Goal: Transaction & Acquisition: Purchase product/service

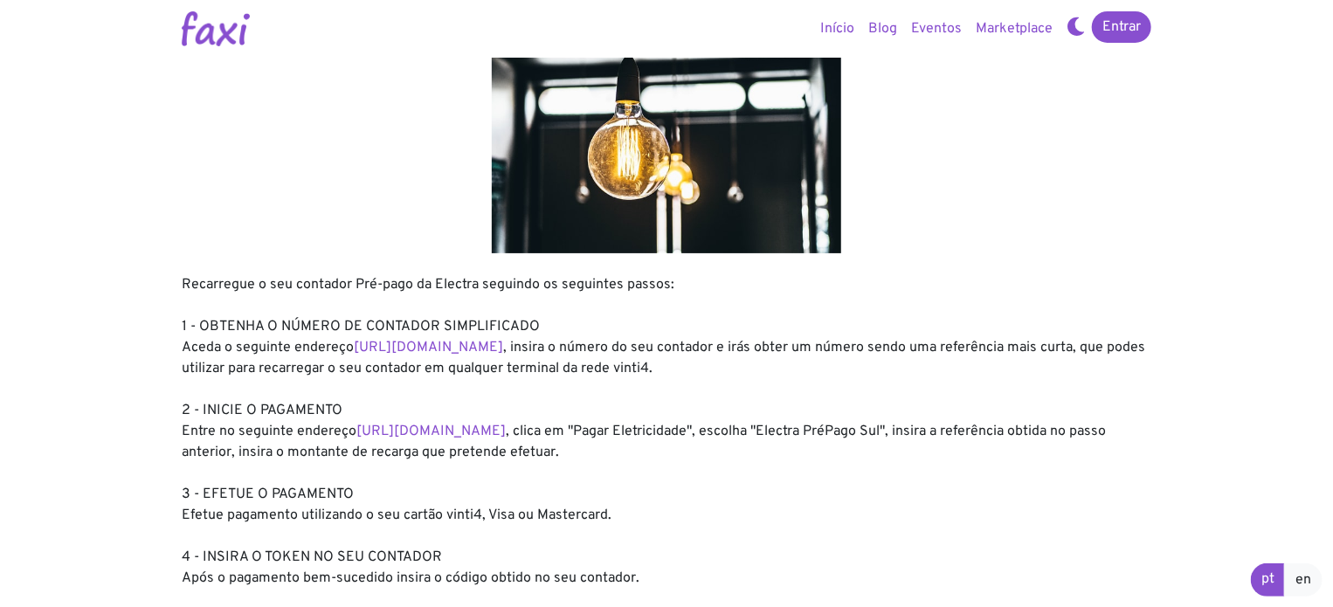
scroll to position [87, 0]
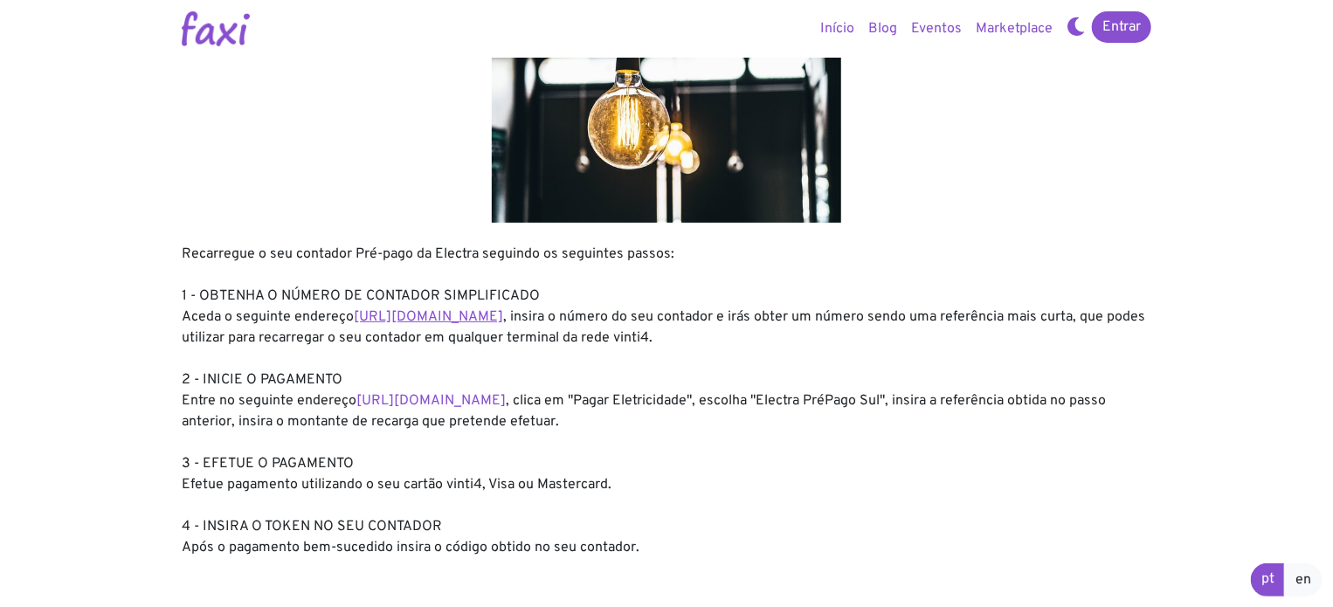
click at [503, 320] on link "https://entidadeservico.vinti4.cv/prepago" at bounding box center [428, 316] width 149 height 17
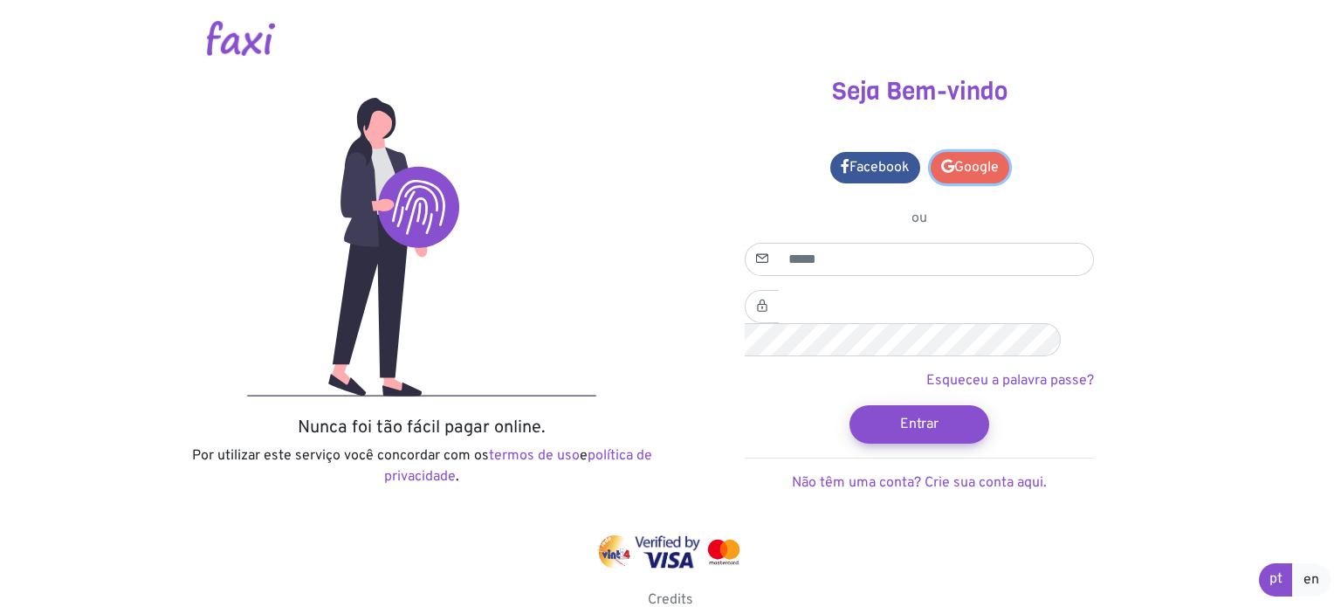
click at [989, 174] on link "Google" at bounding box center [970, 167] width 79 height 31
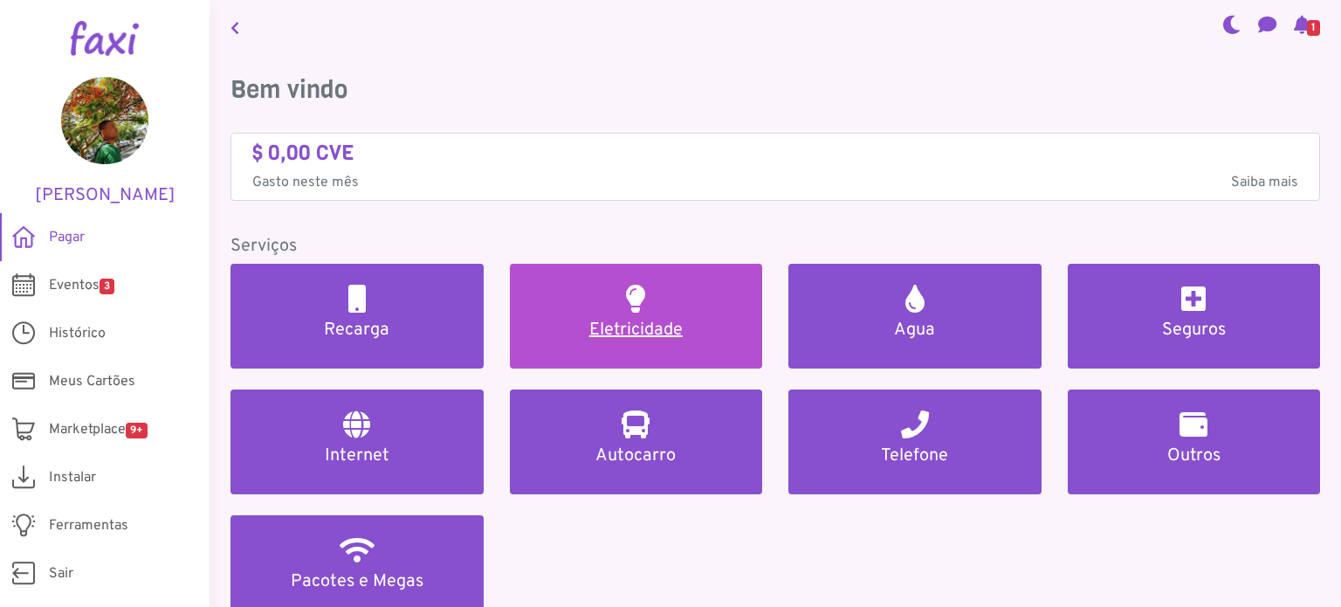
click at [667, 310] on link "Eletricidade" at bounding box center [636, 316] width 253 height 105
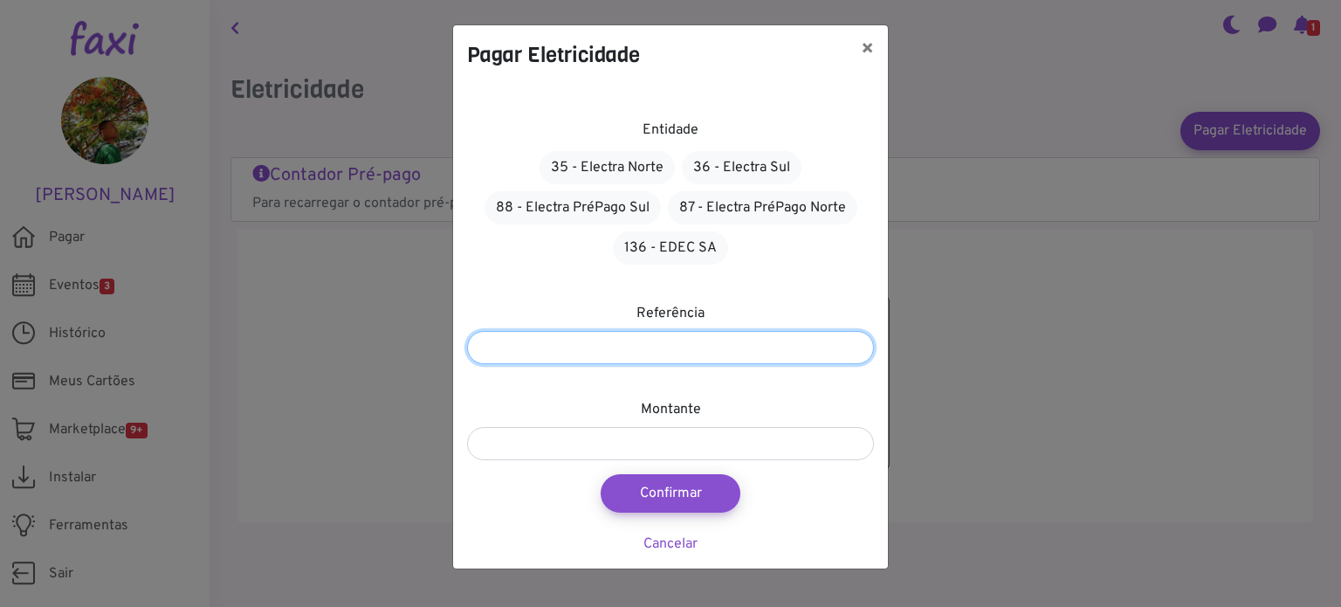
click at [672, 352] on input "number" at bounding box center [670, 347] width 407 height 33
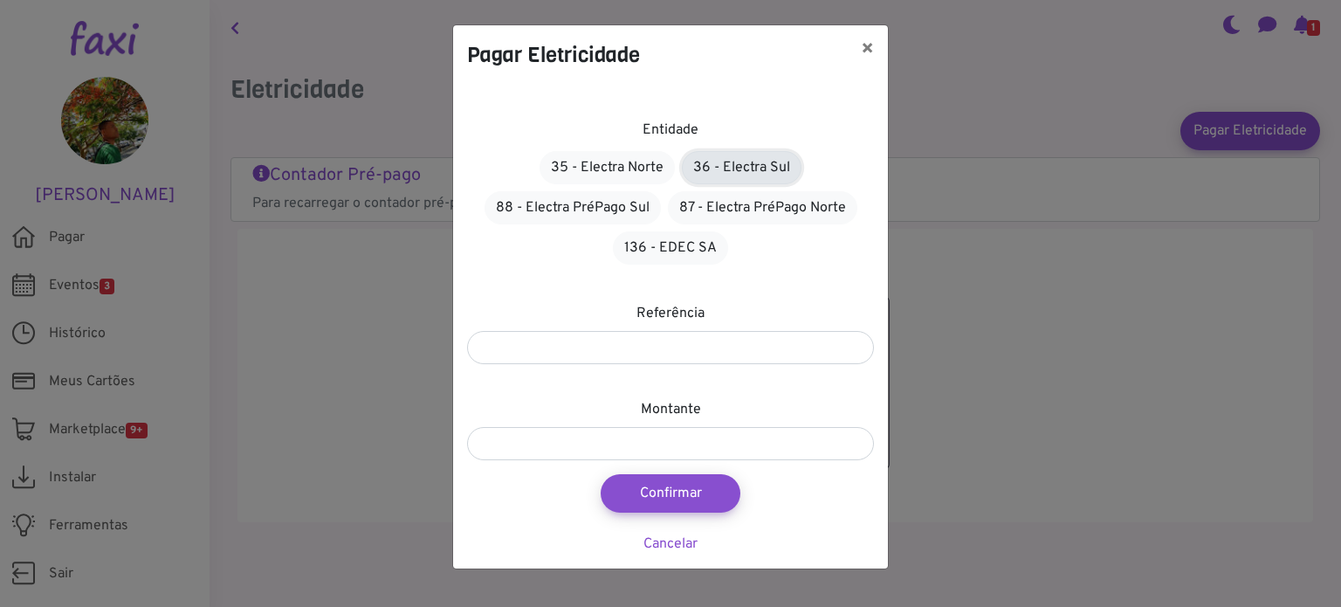
click at [758, 171] on link "36 - Electra Sul" at bounding box center [742, 167] width 120 height 33
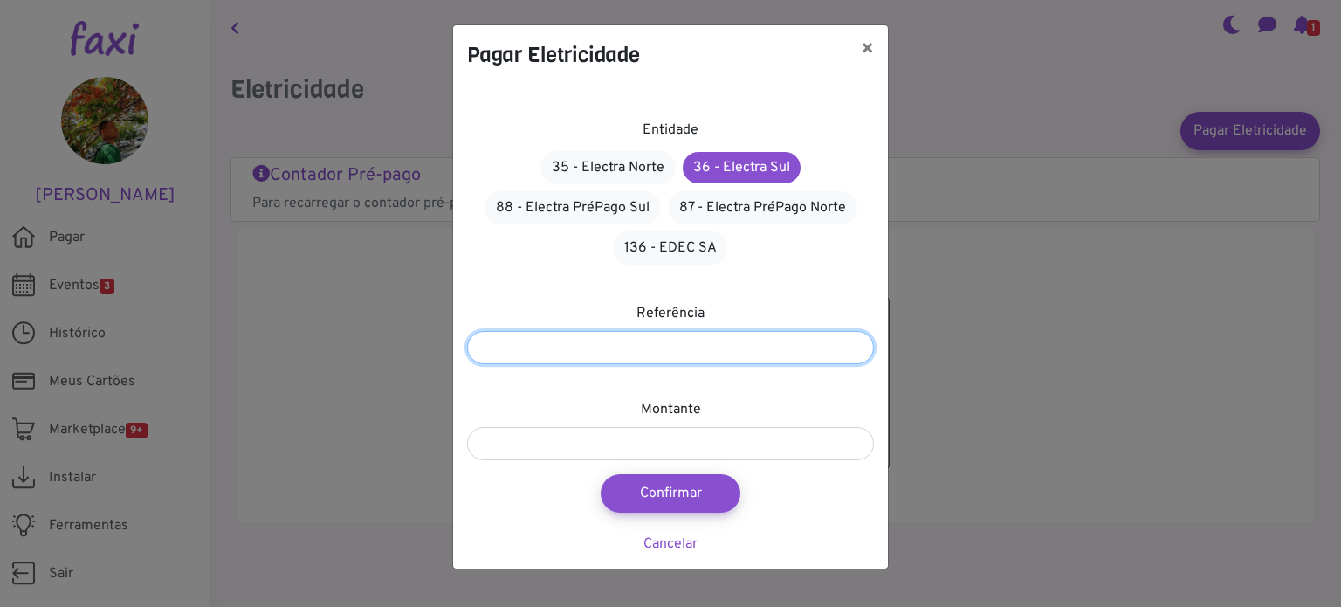
click at [611, 348] on input "number" at bounding box center [670, 347] width 407 height 33
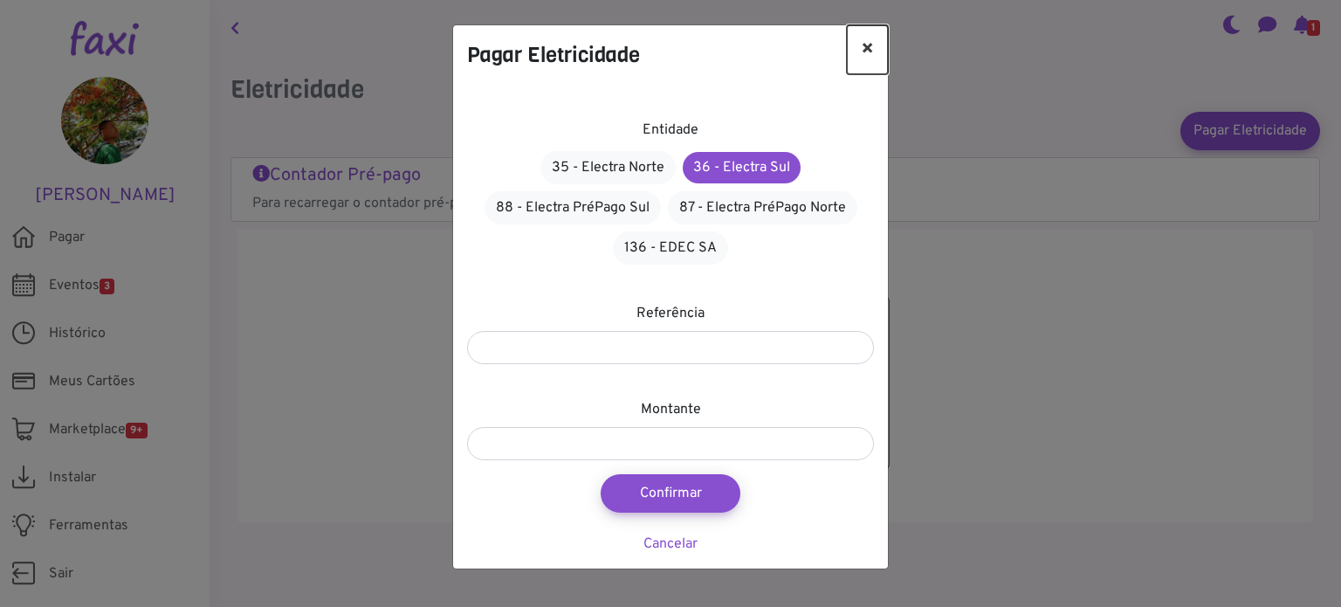
click at [870, 48] on button "×" at bounding box center [867, 49] width 41 height 49
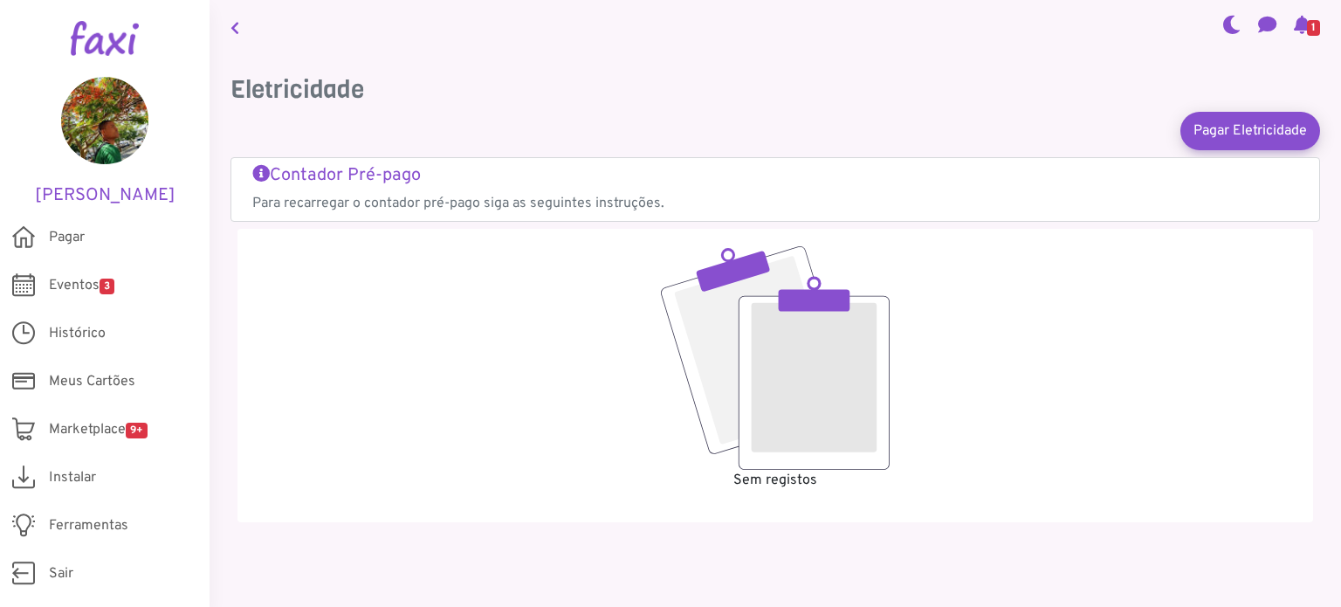
click at [1300, 35] on link "1" at bounding box center [1307, 26] width 40 height 59
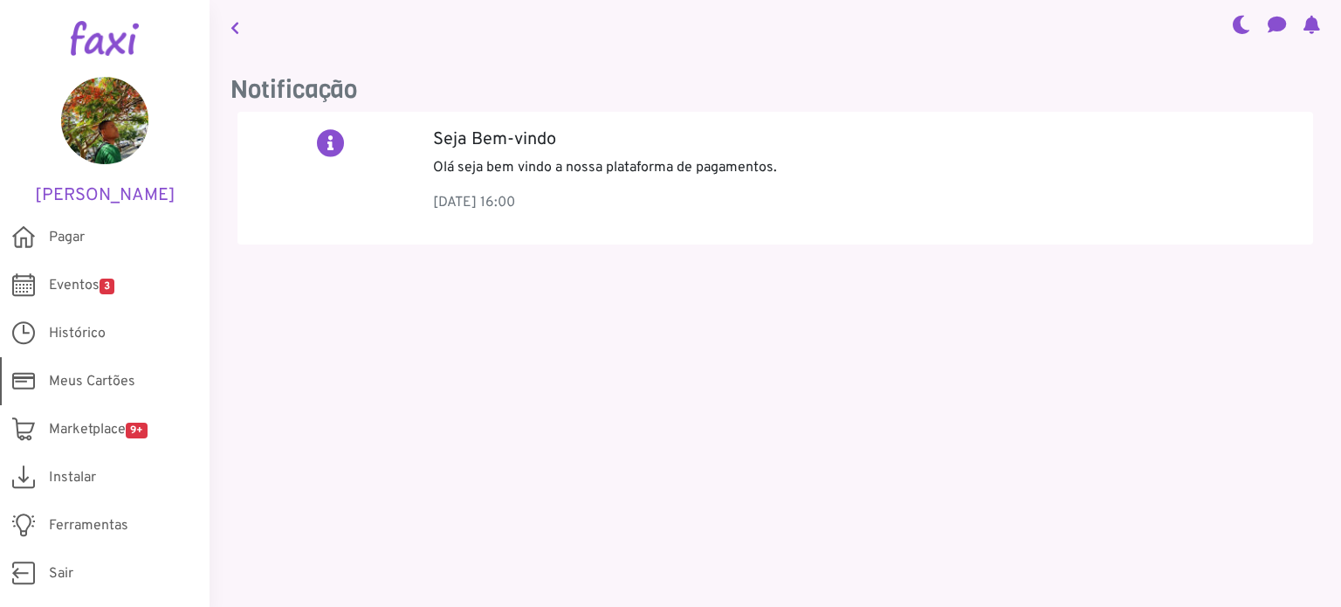
click at [108, 380] on span "Meus Cartões" at bounding box center [92, 381] width 86 height 21
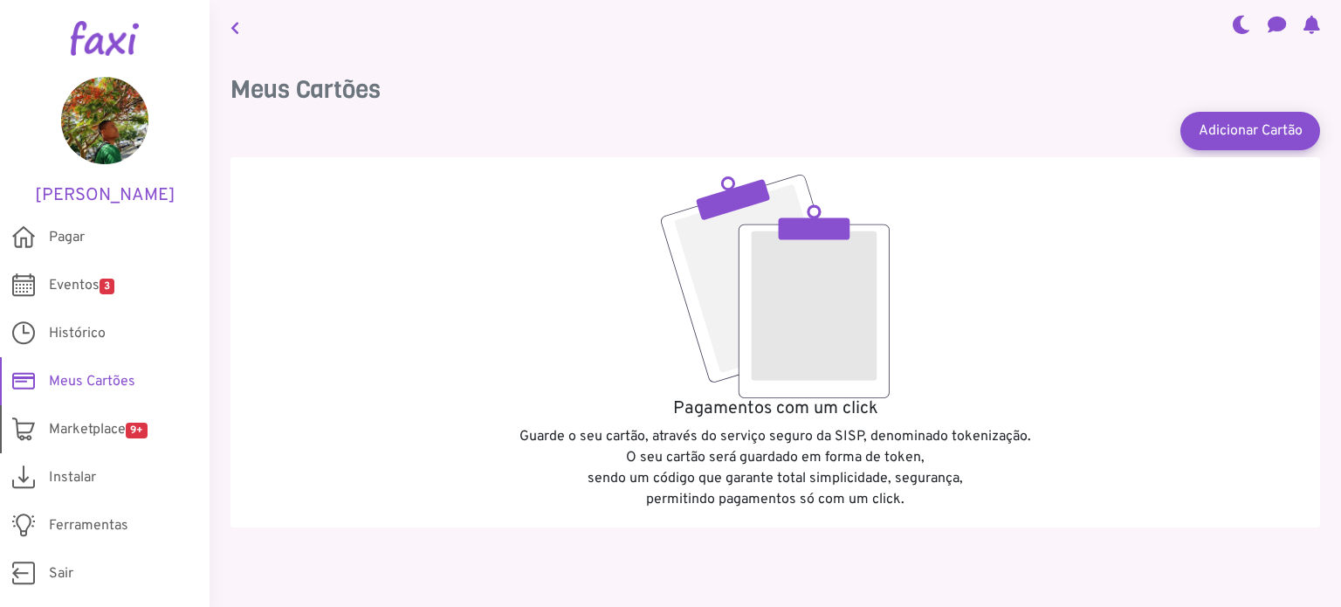
click at [107, 431] on span "Marketplace 9+" at bounding box center [98, 429] width 99 height 21
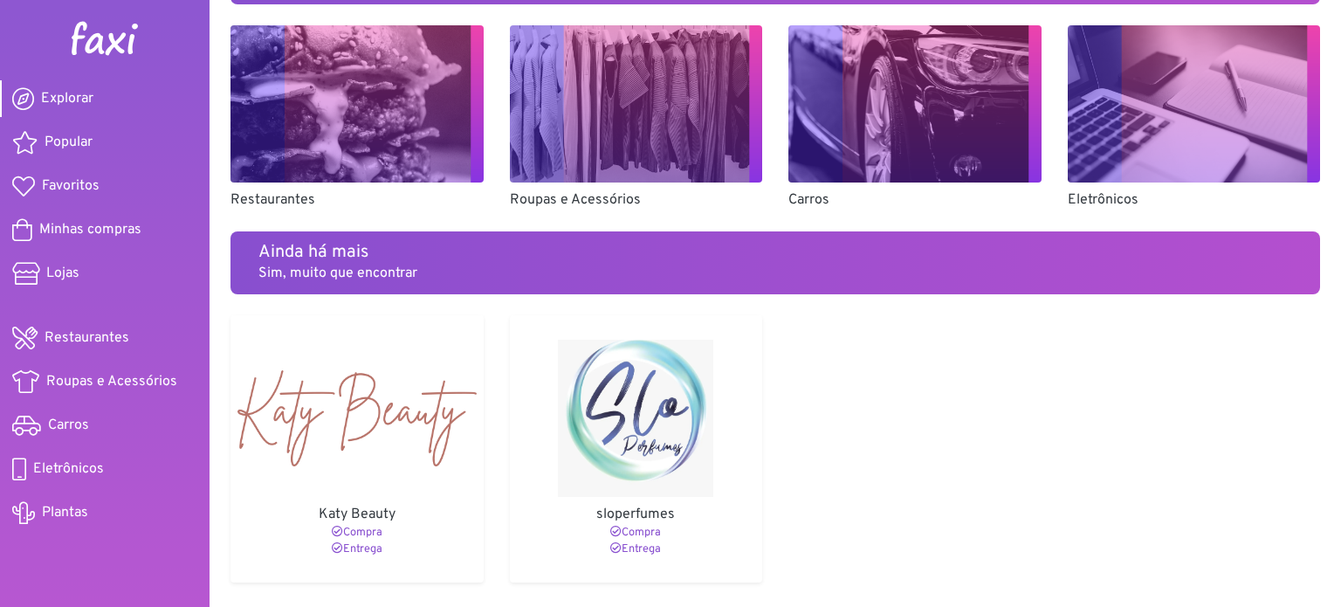
scroll to position [1264, 0]
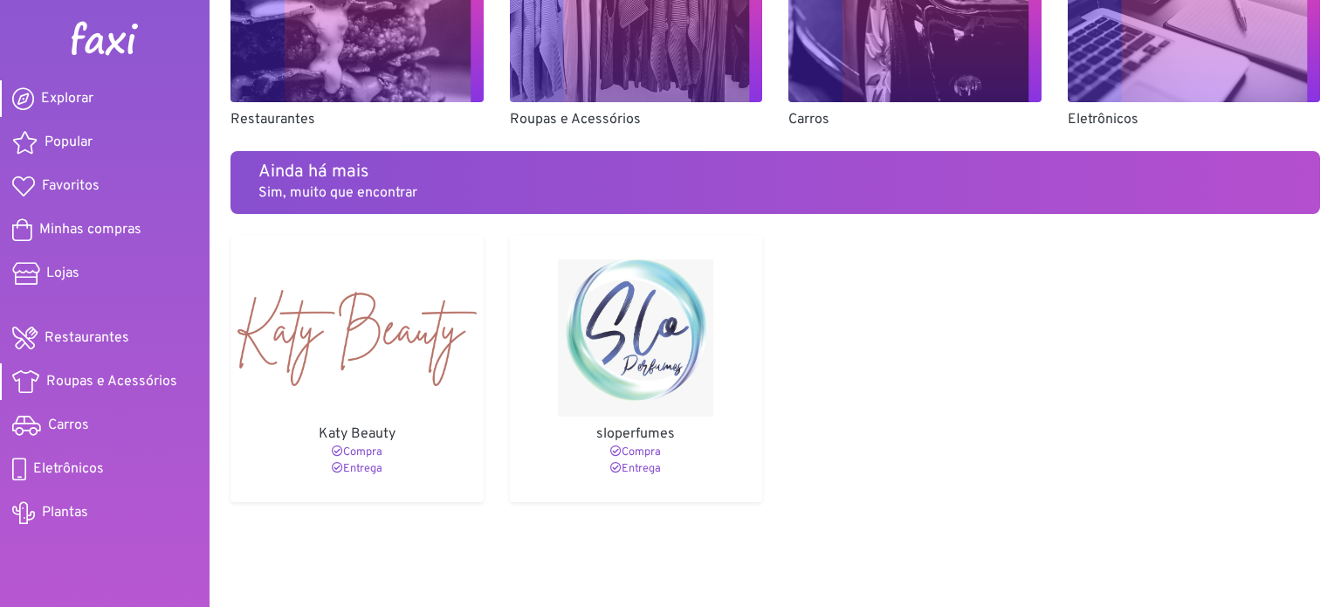
click at [133, 376] on span "Roupas e Acessórios" at bounding box center [111, 381] width 131 height 21
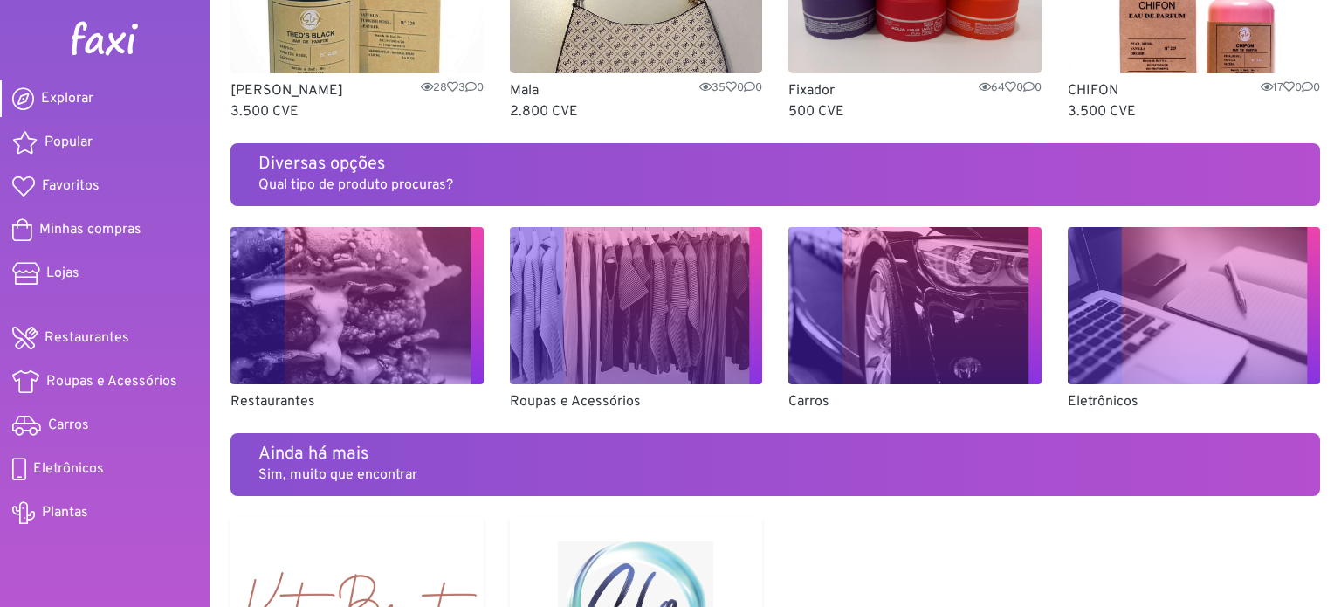
scroll to position [827, 0]
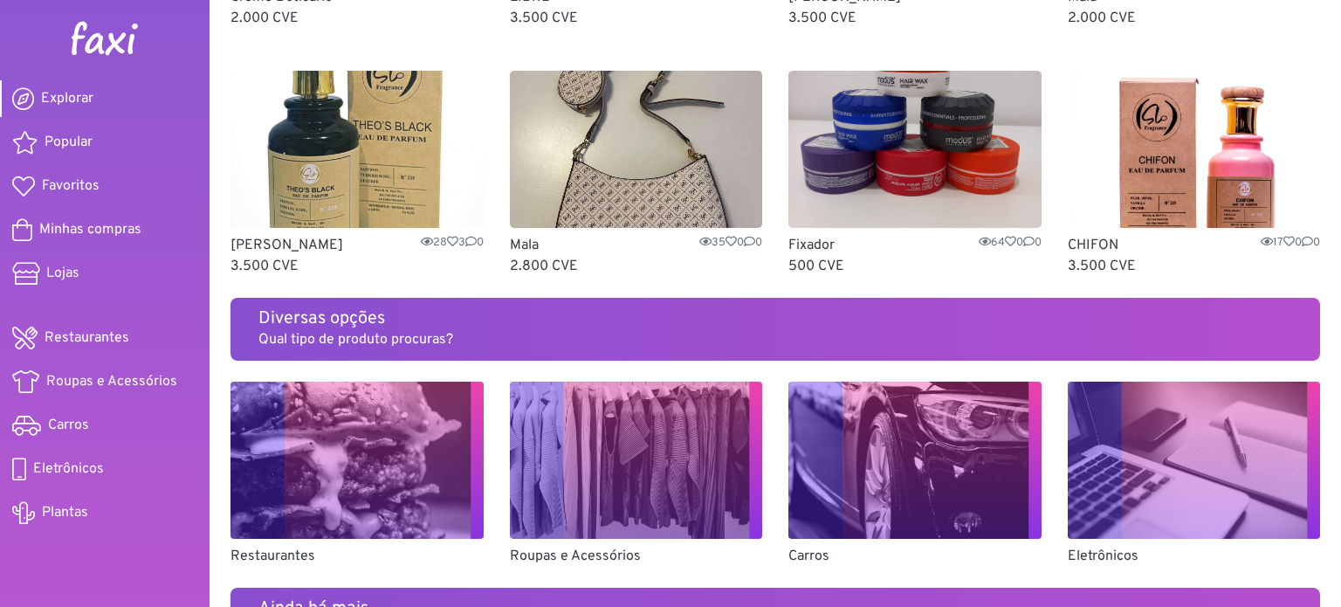
click at [91, 37] on img at bounding box center [105, 38] width 70 height 35
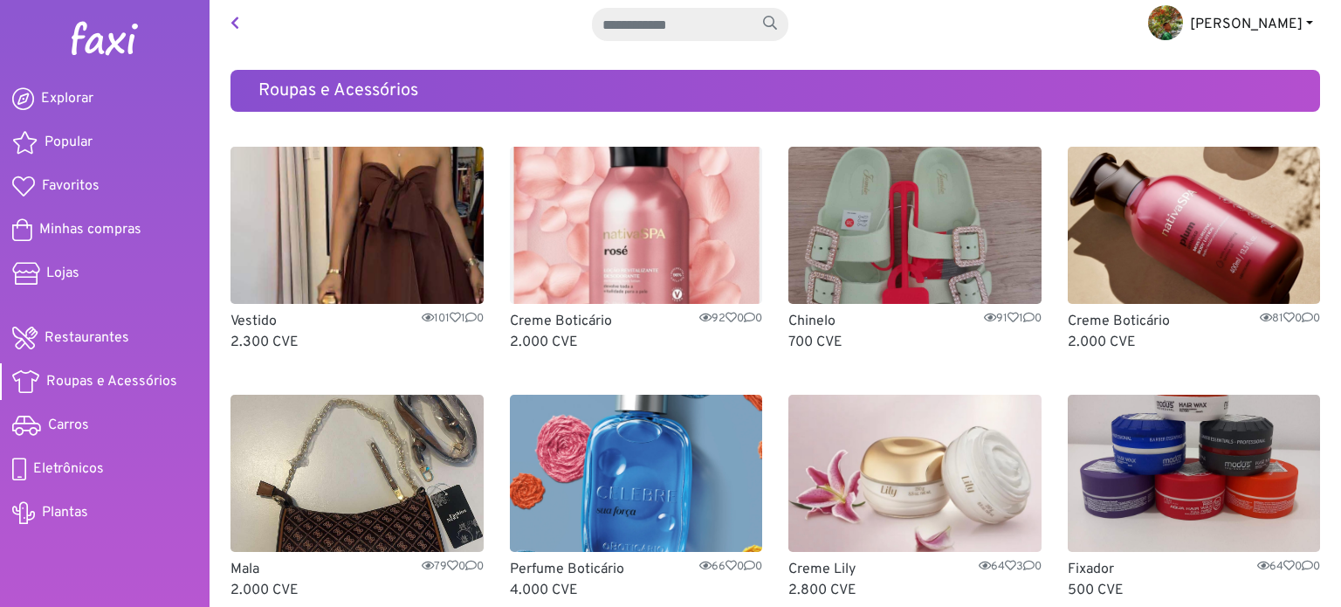
click at [1271, 17] on span "António" at bounding box center [1246, 24] width 113 height 17
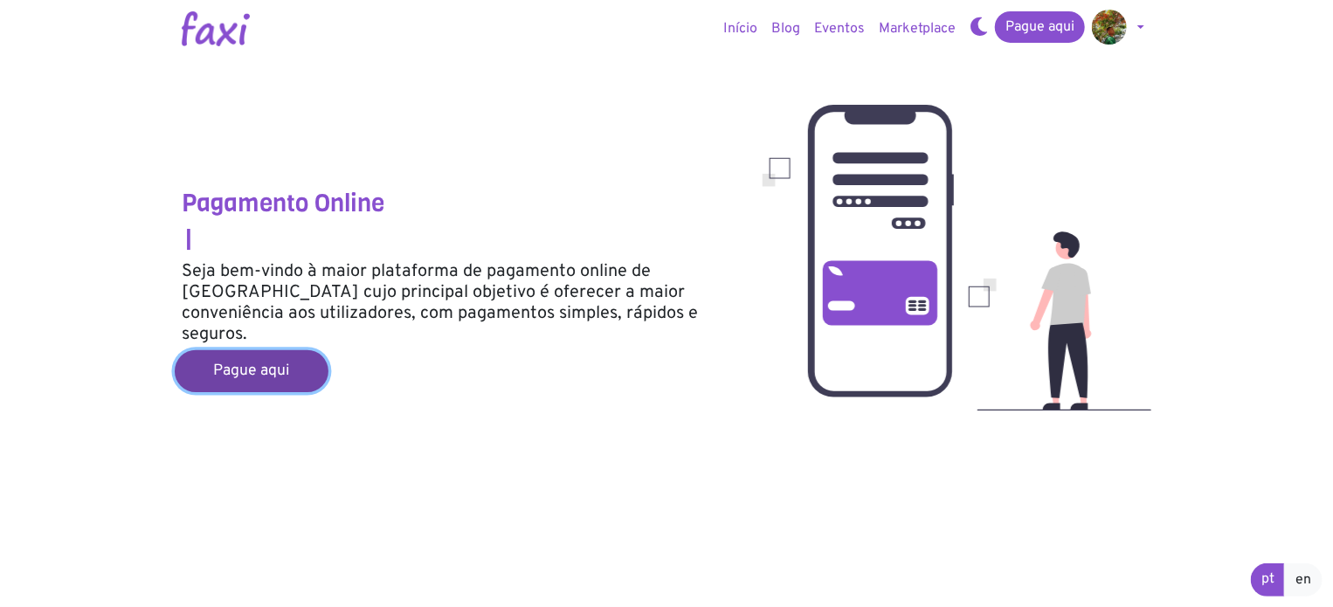
click at [302, 356] on link "Pague aqui" at bounding box center [252, 371] width 154 height 42
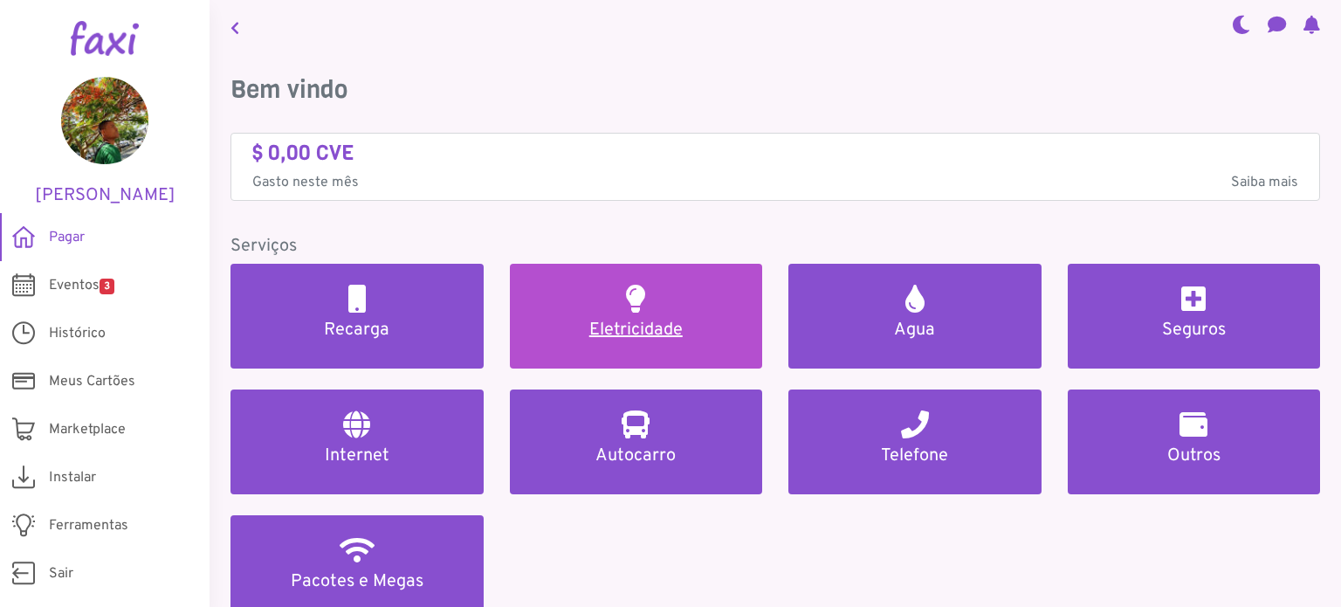
click at [603, 320] on h5 "Eletricidade" at bounding box center [636, 330] width 211 height 21
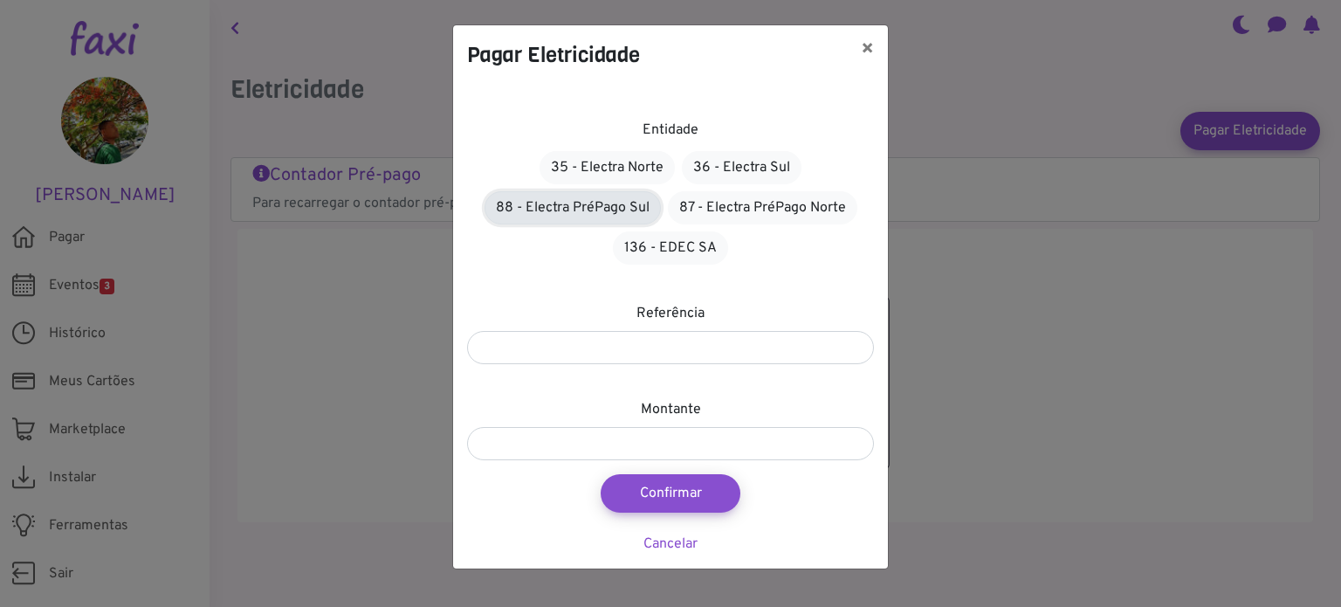
click at [597, 210] on link "88 - Electra PréPago Sul" at bounding box center [573, 207] width 176 height 33
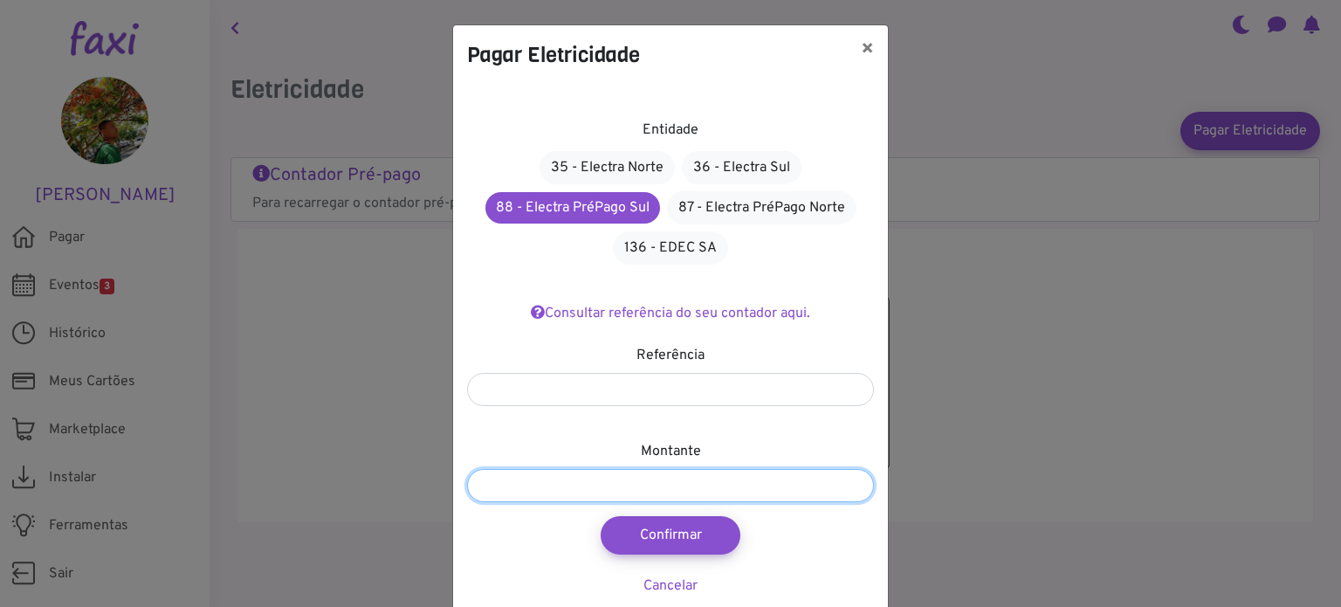
click at [589, 483] on input "number" at bounding box center [670, 485] width 407 height 33
type input "****"
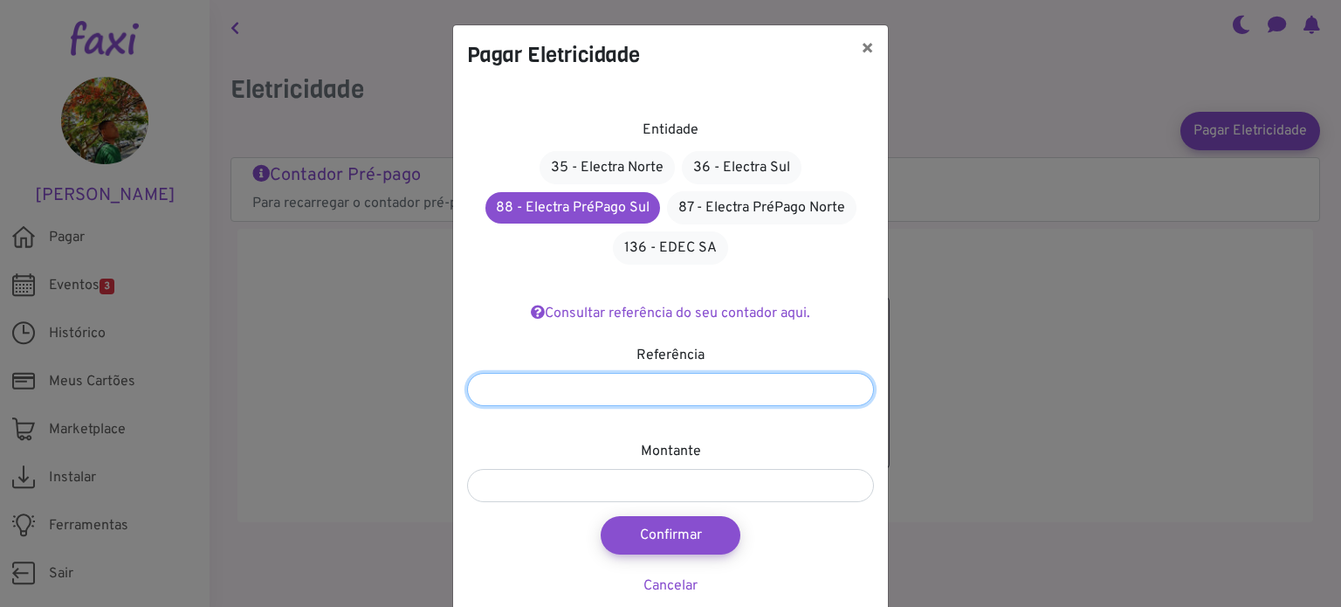
click at [620, 384] on input "number" at bounding box center [670, 389] width 407 height 33
type input "*******"
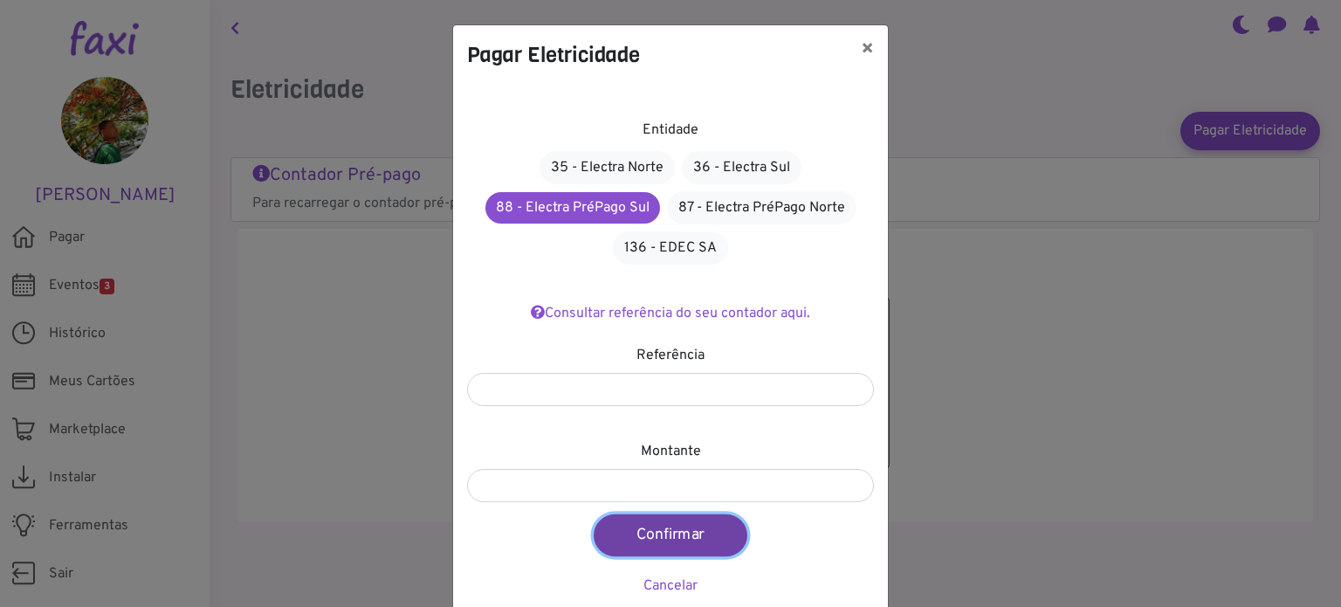
click at [688, 537] on button "Confirmar" at bounding box center [671, 535] width 154 height 42
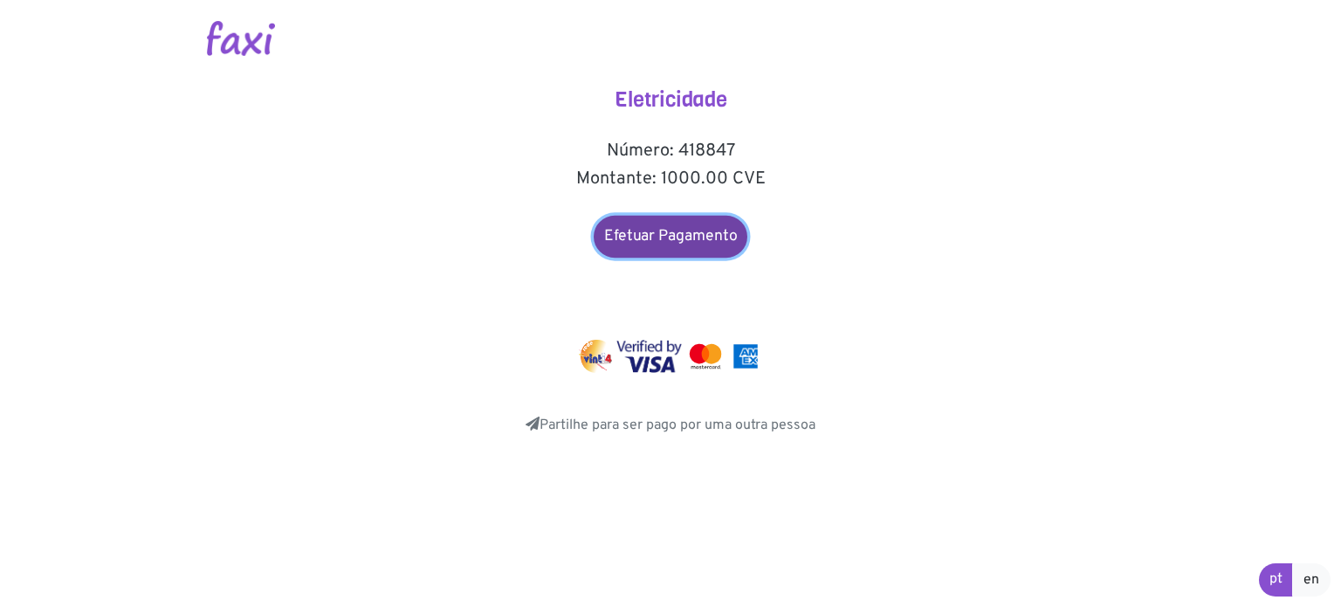
click at [693, 233] on link "Efetuar Pagamento" at bounding box center [671, 237] width 154 height 42
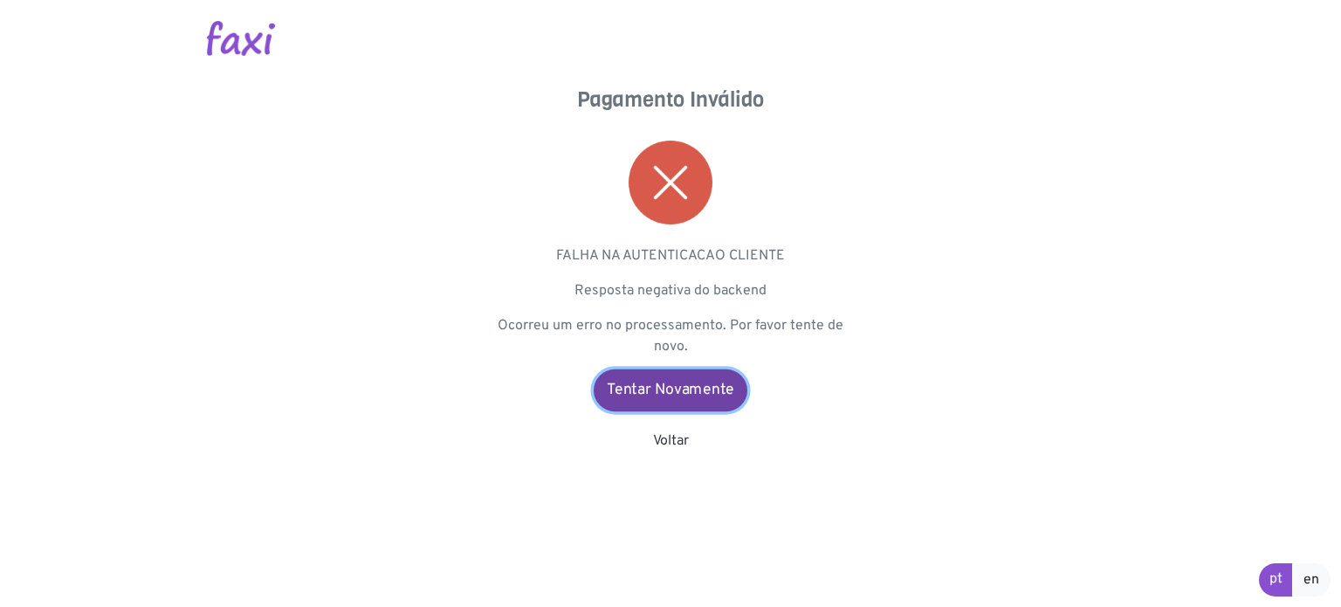
click at [671, 389] on link "Tentar Novamente" at bounding box center [671, 390] width 154 height 42
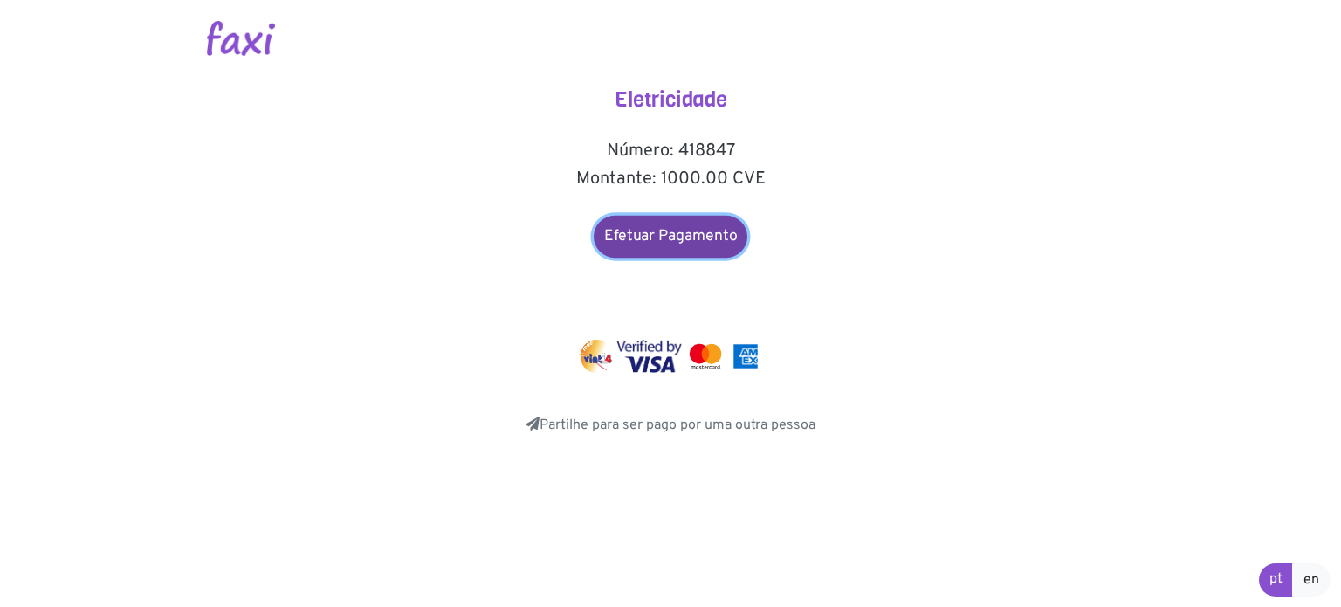
click at [658, 249] on link "Efetuar Pagamento" at bounding box center [671, 237] width 154 height 42
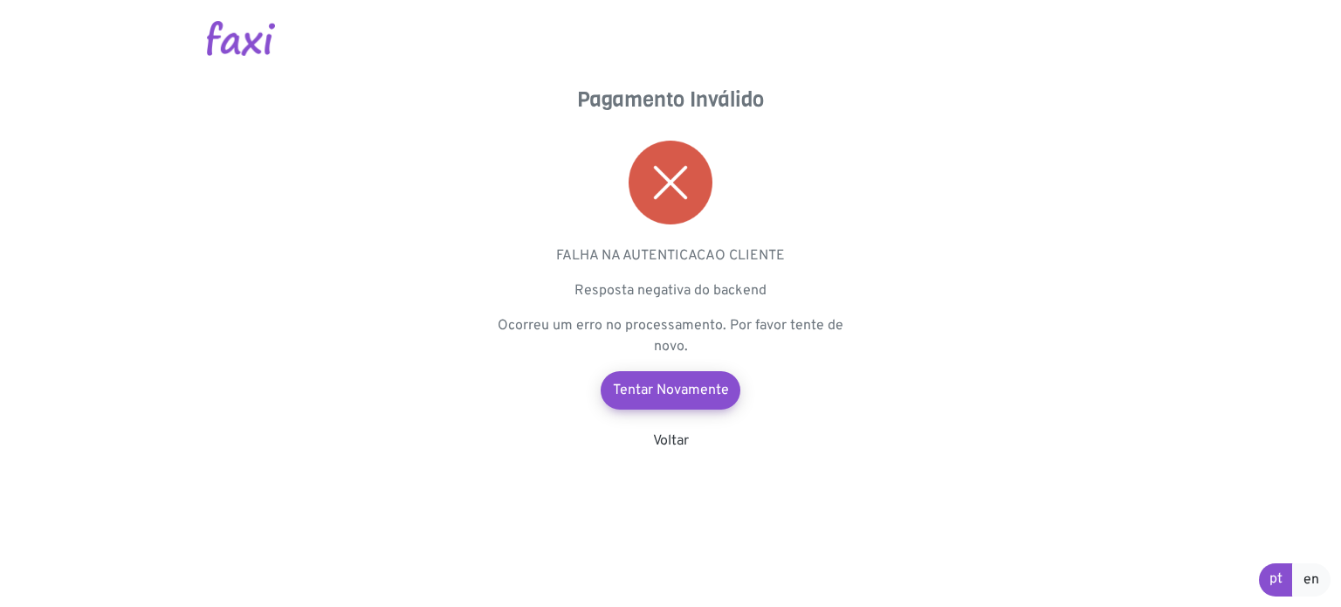
click at [646, 435] on div "Pagamento Inválido FALHA NA AUTENTICACAO CLIENTE Resposta negativa do backend O…" at bounding box center [670, 269] width 349 height 364
click at [660, 442] on link "Voltar" at bounding box center [671, 440] width 36 height 17
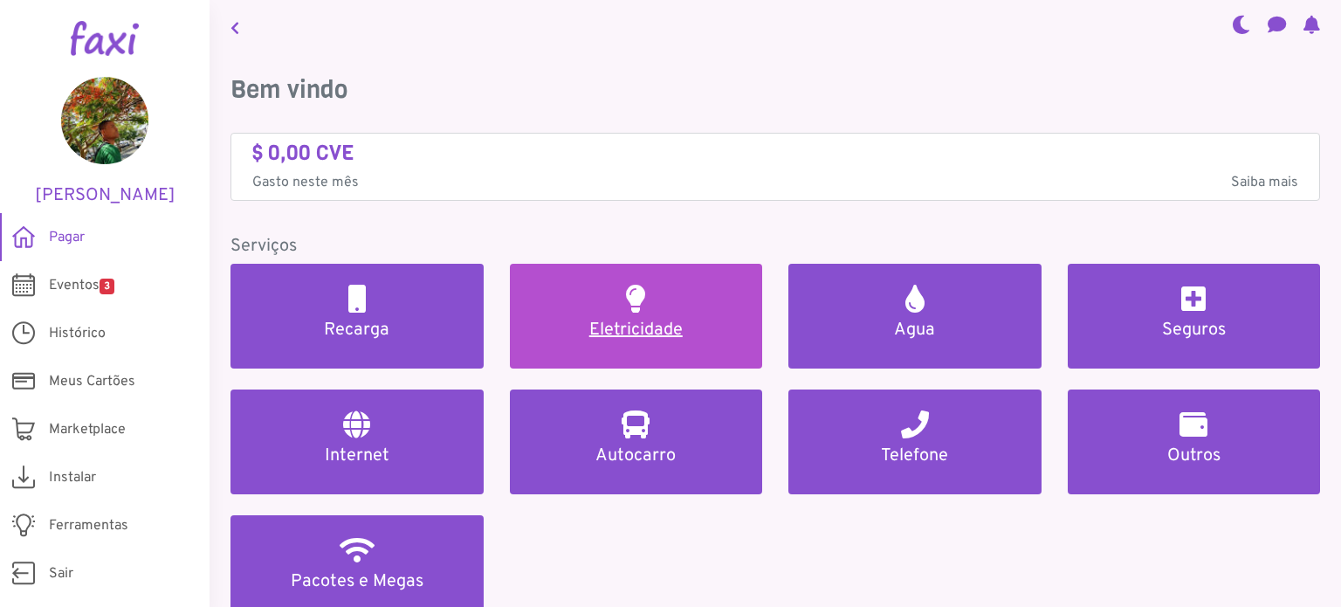
click at [608, 317] on link "Eletricidade" at bounding box center [636, 316] width 253 height 105
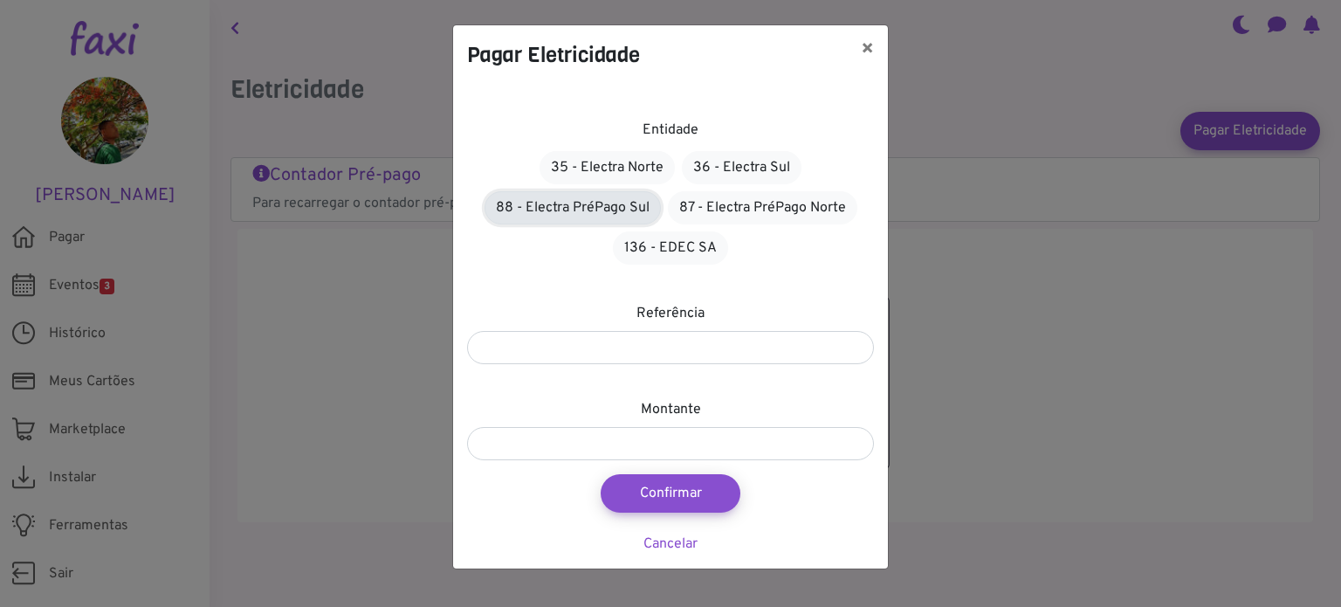
click at [597, 192] on link "88 - Electra PréPago Sul" at bounding box center [573, 207] width 176 height 33
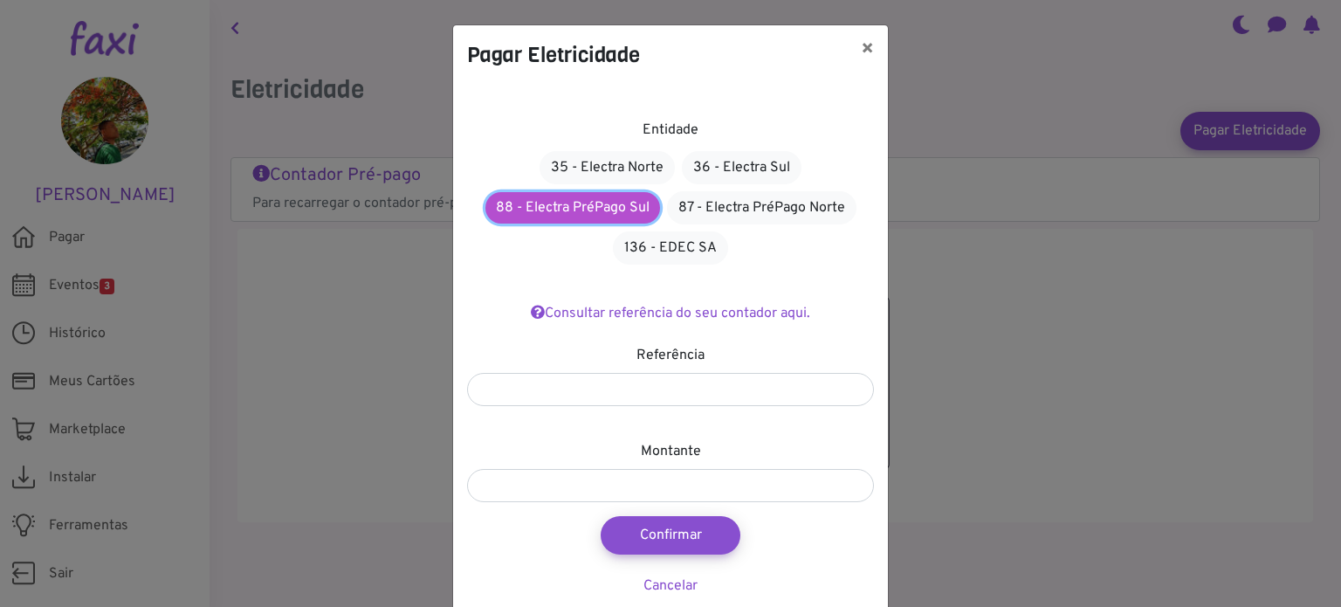
click at [562, 210] on link "88 - Electra PréPago Sul" at bounding box center [573, 207] width 175 height 31
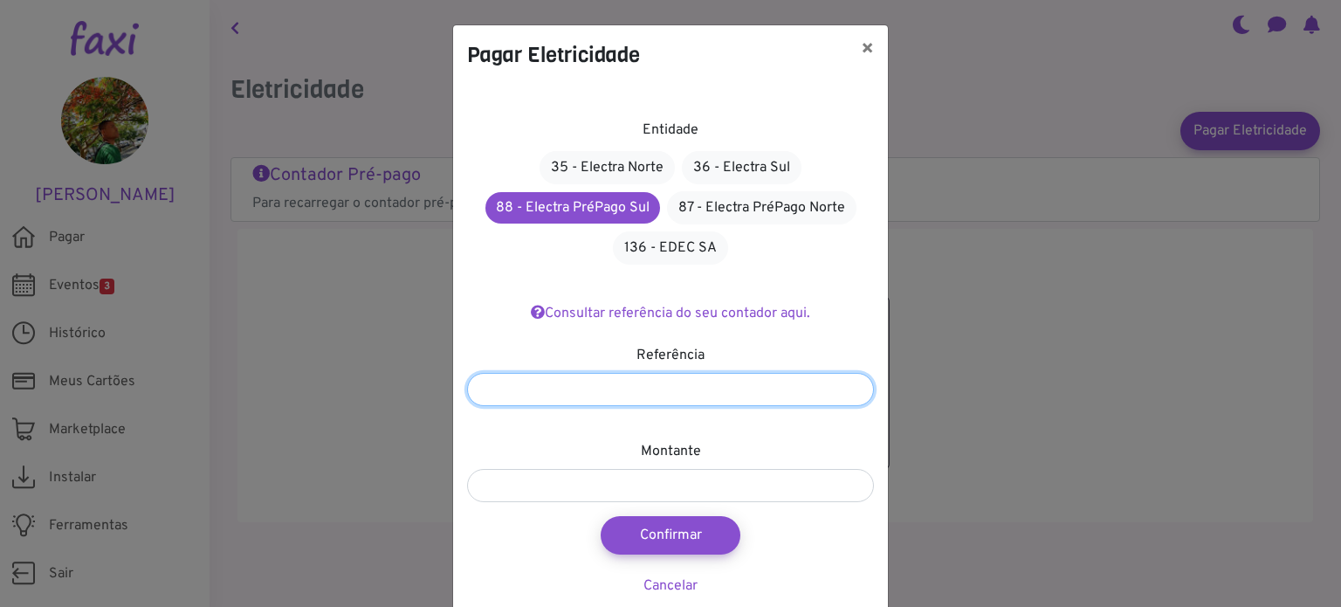
click at [581, 390] on input "number" at bounding box center [670, 389] width 407 height 33
type input "******"
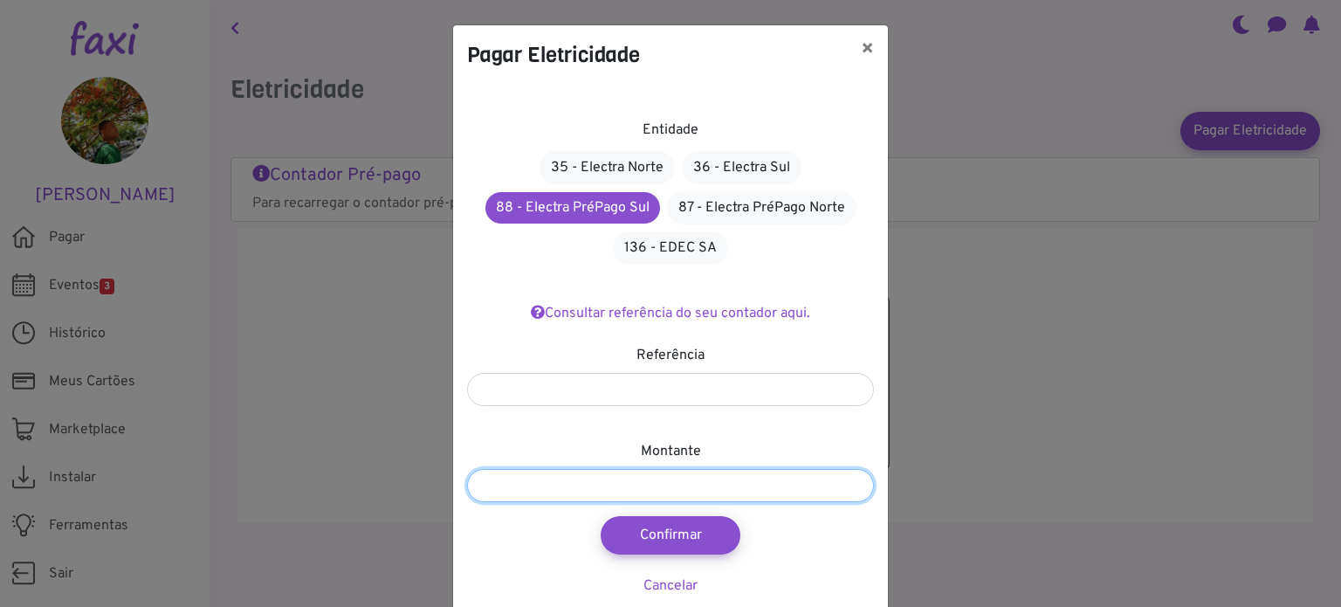
click at [622, 481] on input "number" at bounding box center [670, 485] width 407 height 33
type input "****"
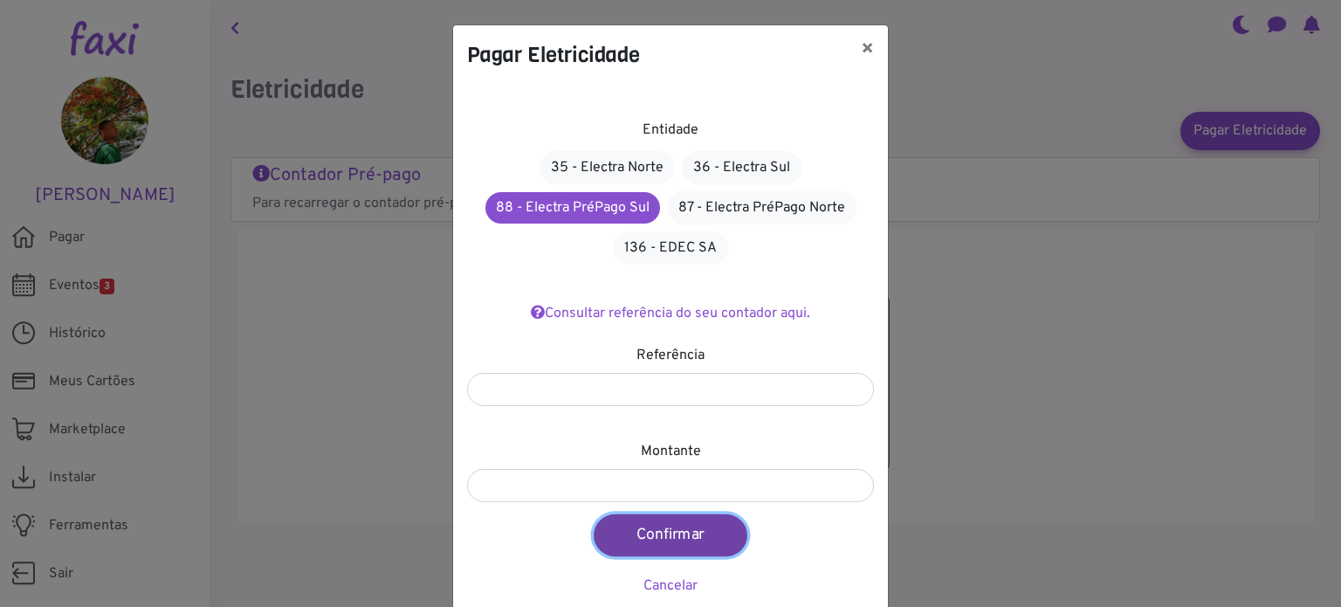
click at [708, 530] on button "Confirmar" at bounding box center [671, 535] width 154 height 42
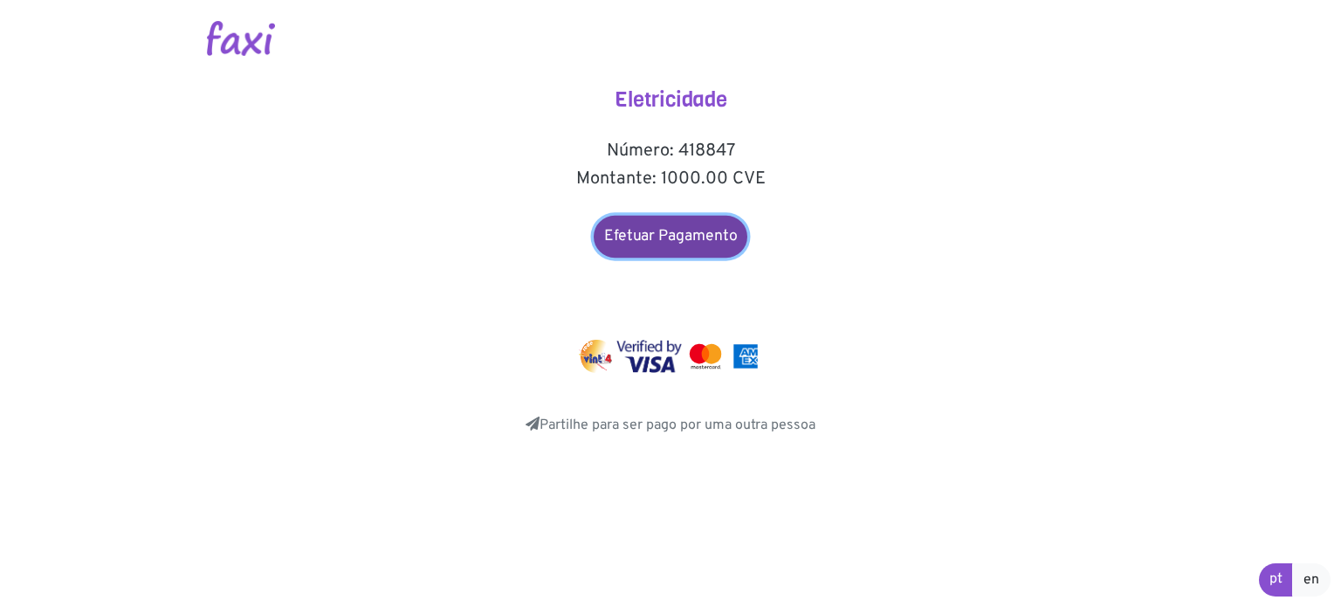
click at [674, 240] on link "Efetuar Pagamento" at bounding box center [671, 237] width 154 height 42
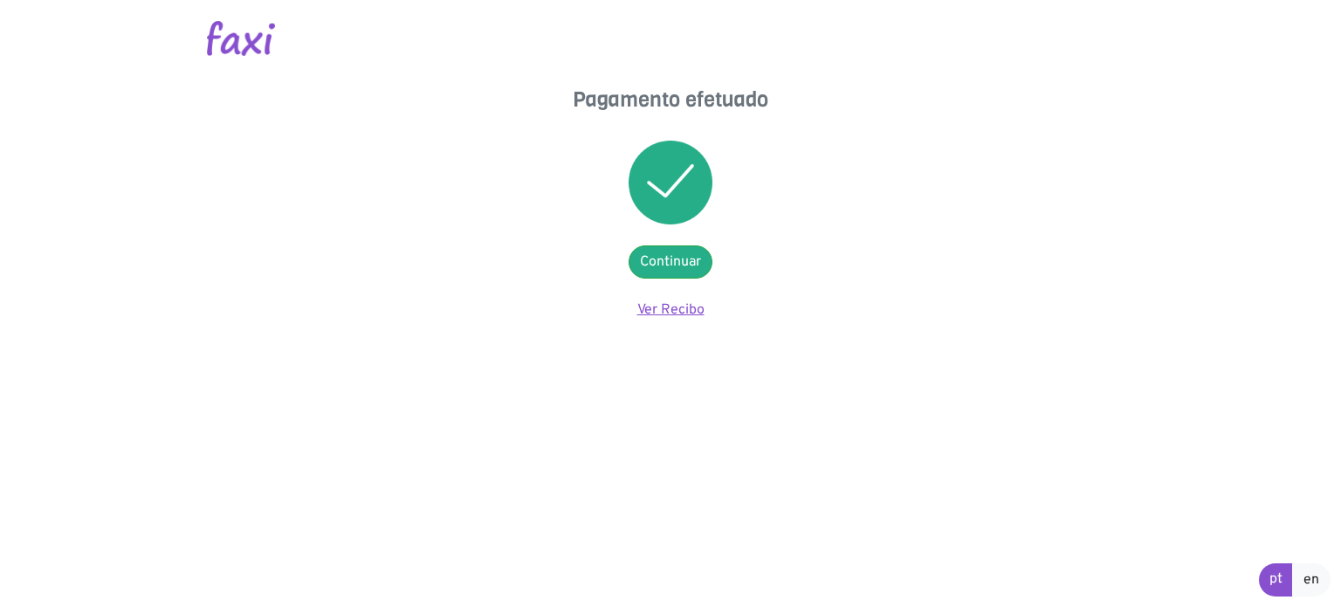
click at [663, 311] on link "Ver Recibo" at bounding box center [670, 309] width 67 height 17
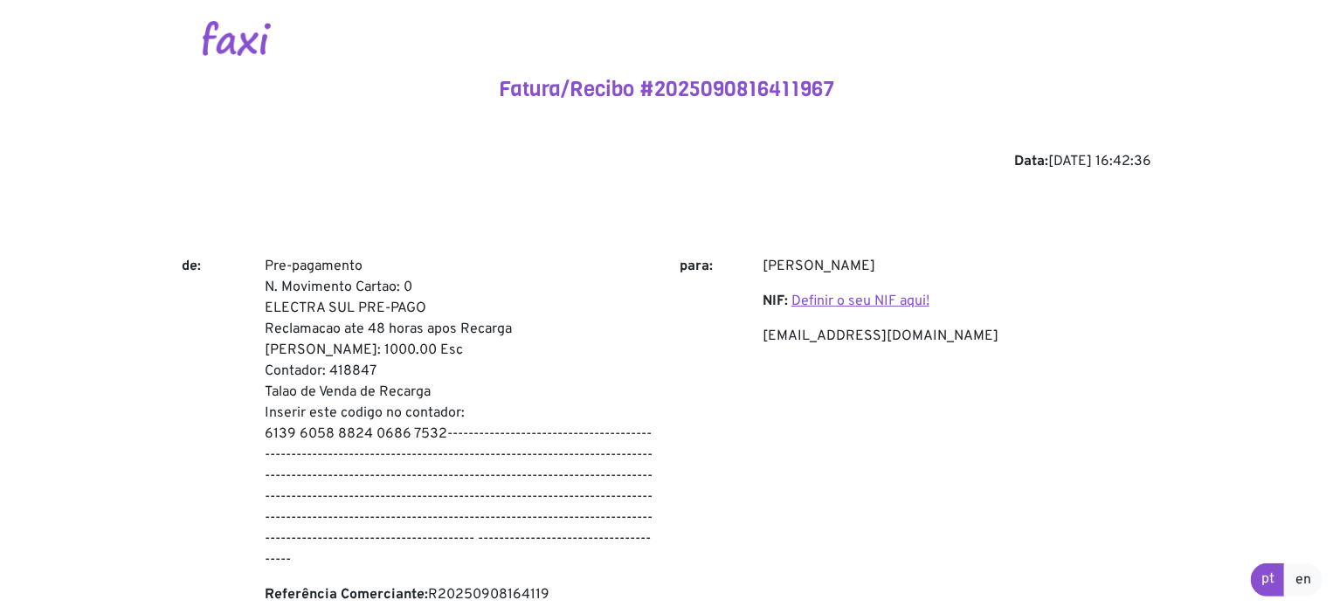
click at [817, 302] on link "Definir o seu NIF aqui!" at bounding box center [860, 301] width 138 height 17
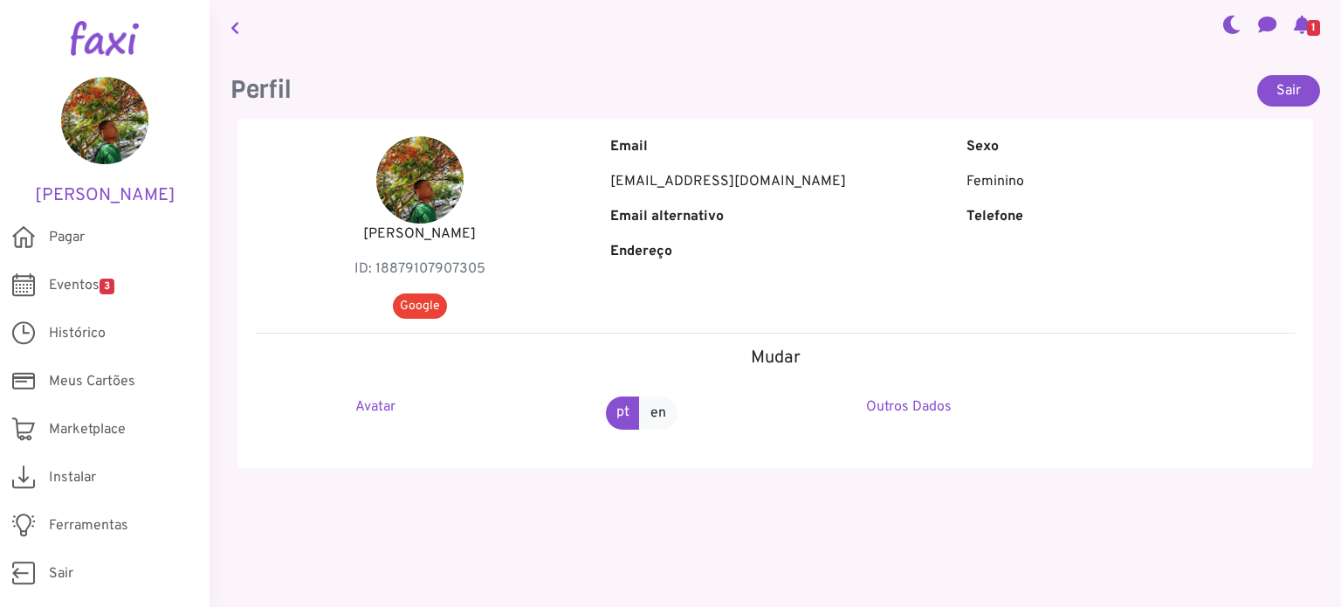
click at [975, 164] on div "Sexo Feminino" at bounding box center [1131, 171] width 355 height 70
click at [975, 169] on div "Sexo Feminino" at bounding box center [1131, 171] width 355 height 70
click at [968, 178] on p "Feminino" at bounding box center [1131, 181] width 329 height 21
click at [862, 208] on p "Email alternativo" at bounding box center [774, 216] width 329 height 21
click at [891, 411] on link "Outros Dados" at bounding box center [909, 406] width 86 height 17
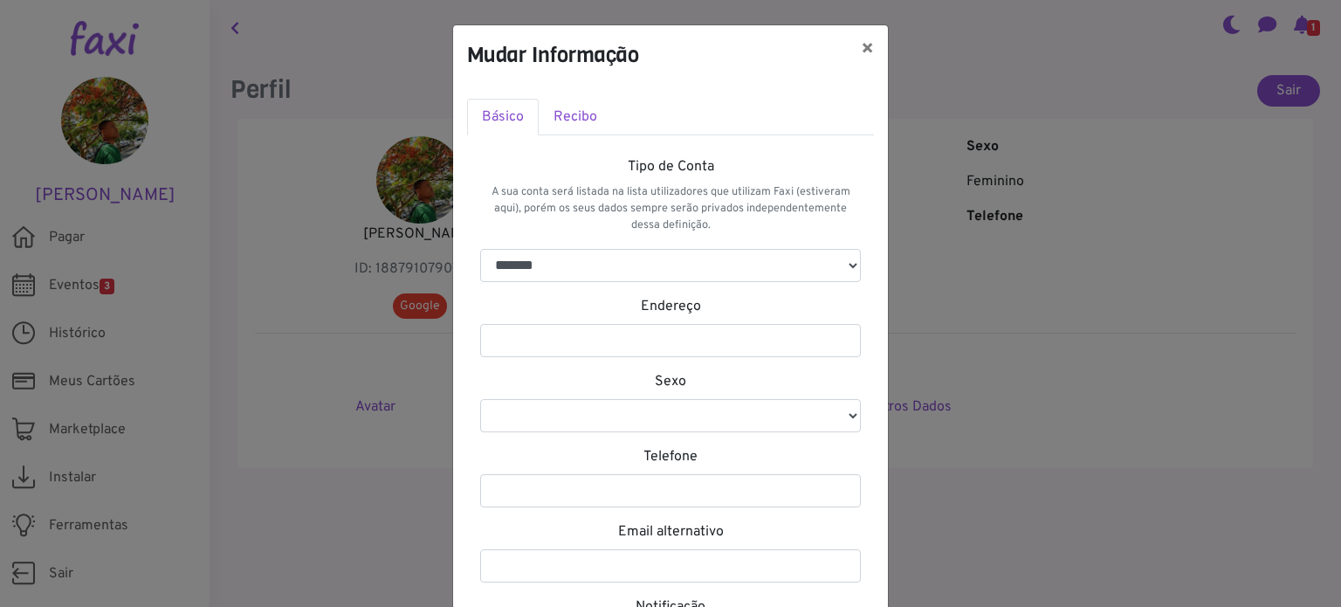
scroll to position [87, 0]
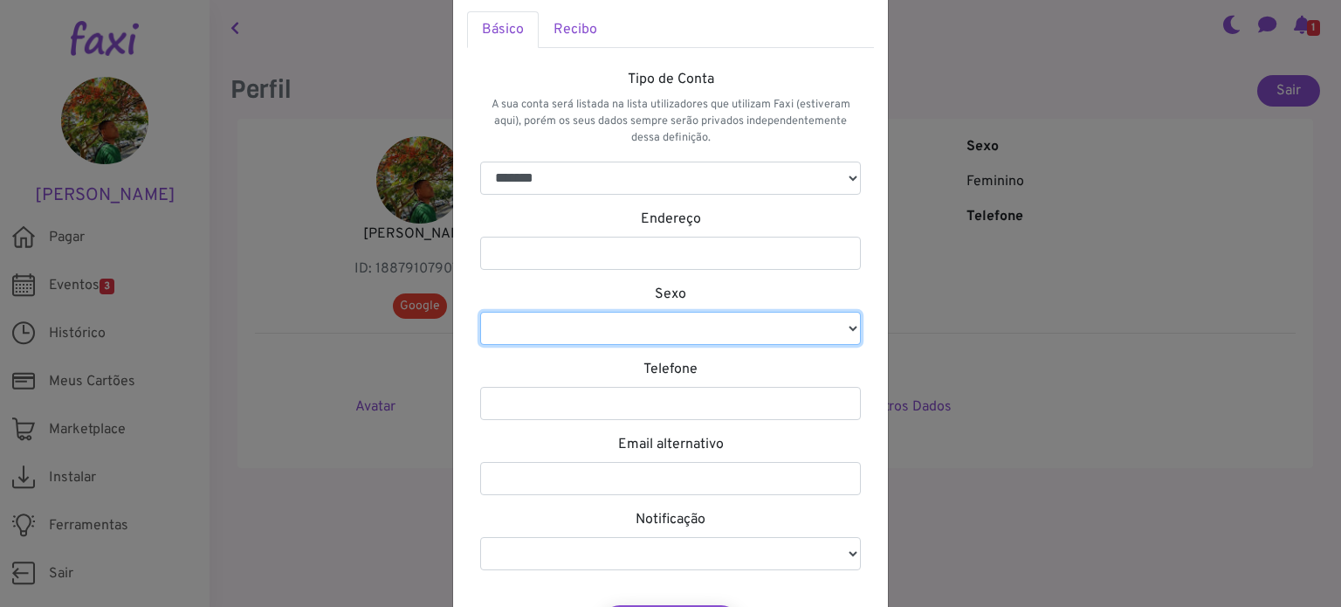
click at [781, 327] on select "********* ********" at bounding box center [670, 328] width 381 height 33
select select "*"
click at [480, 312] on select "********* ********" at bounding box center [670, 328] width 381 height 33
select select
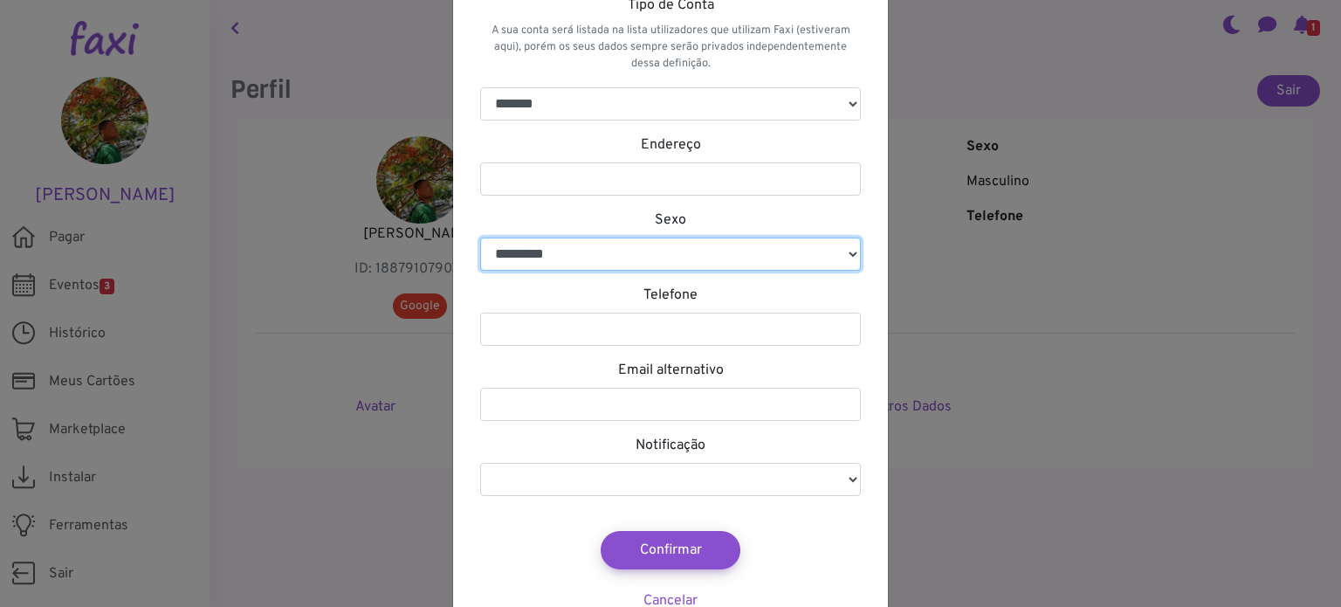
scroll to position [175, 0]
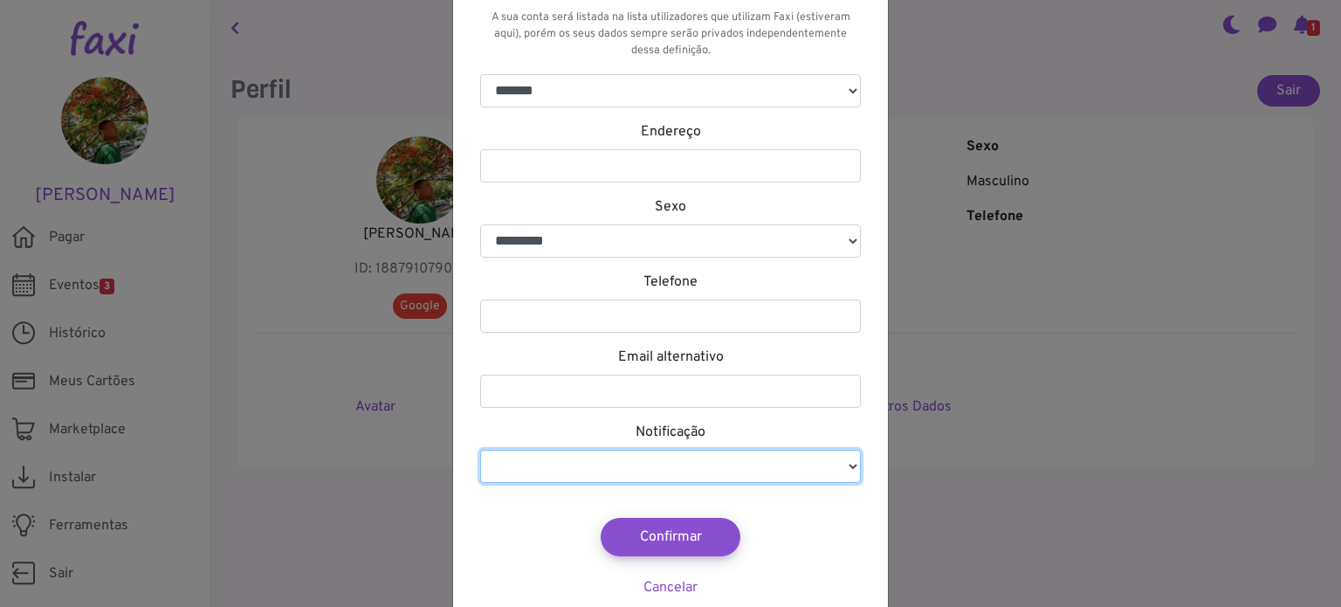
click at [745, 466] on select "*** ***" at bounding box center [670, 466] width 381 height 33
click at [737, 462] on select "*** ***" at bounding box center [670, 466] width 381 height 33
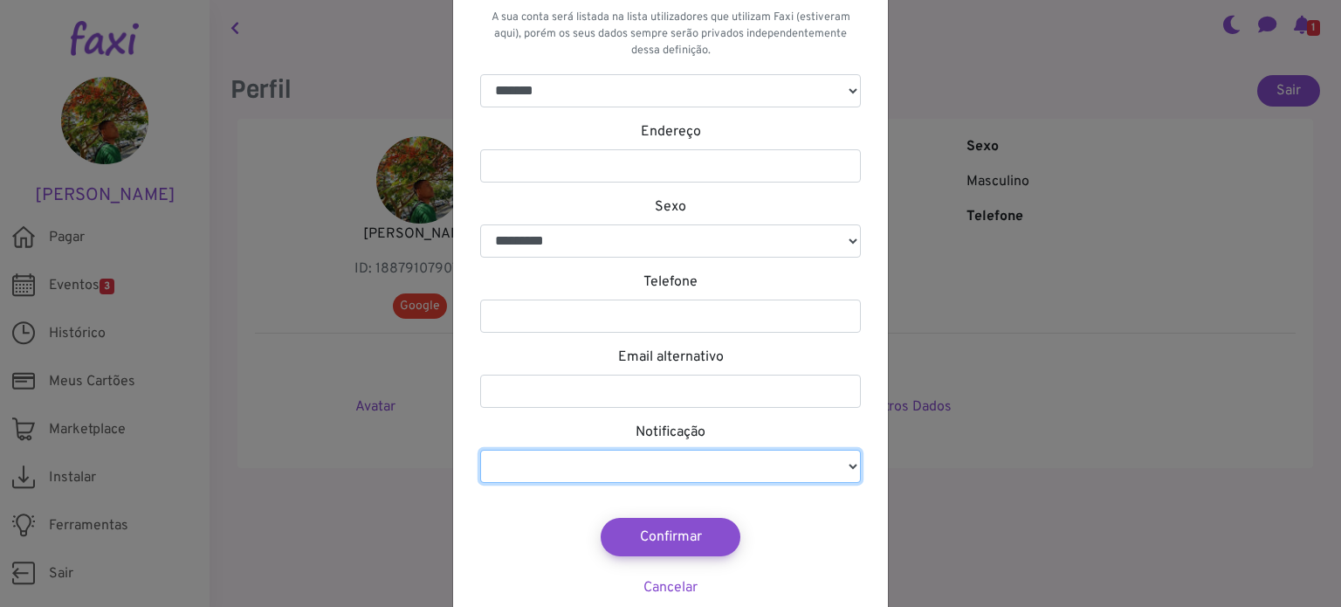
click at [737, 462] on select "*** ***" at bounding box center [670, 466] width 381 height 33
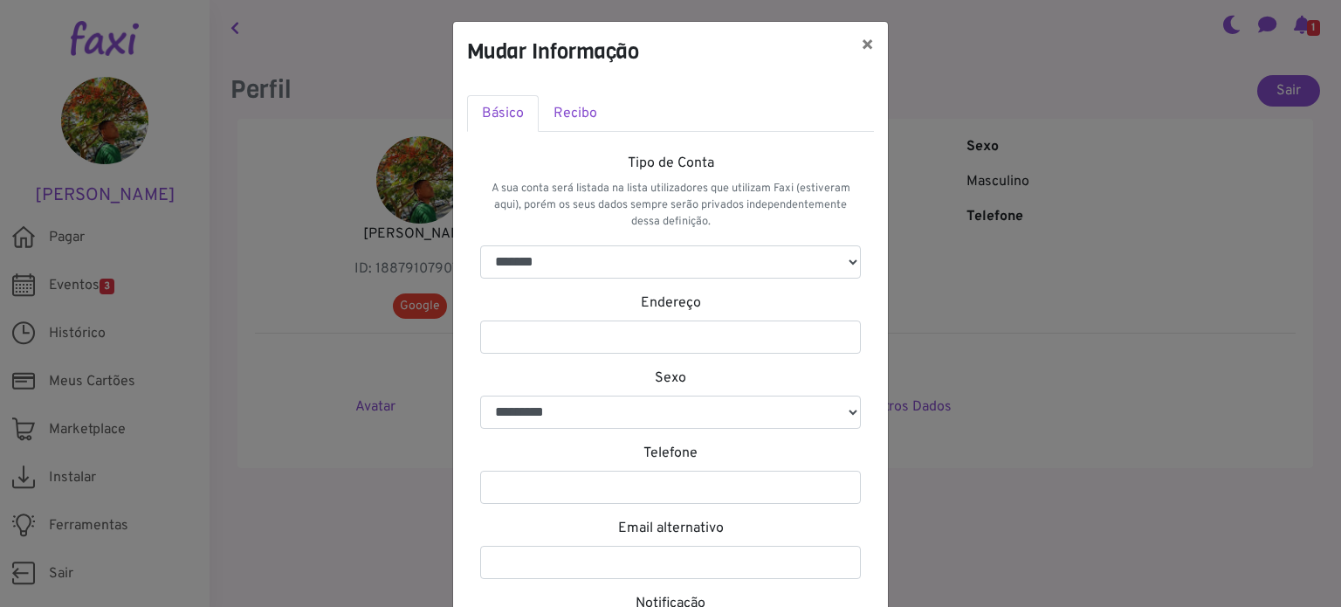
scroll to position [0, 0]
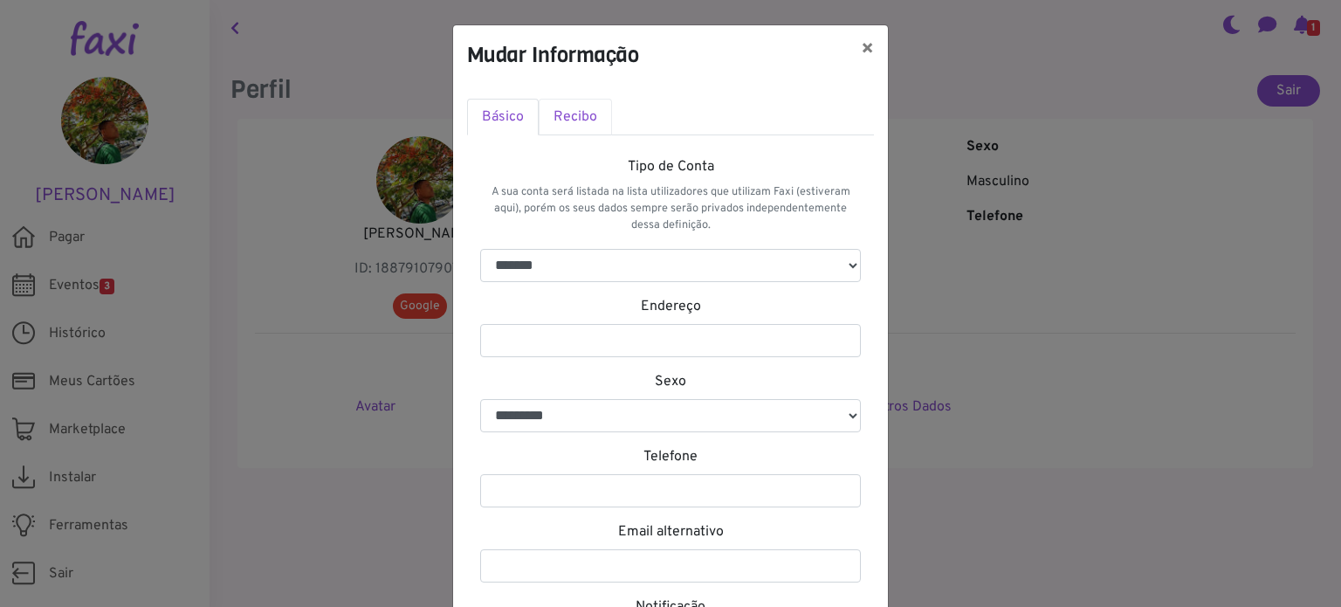
click at [573, 107] on link "Recibo" at bounding box center [575, 117] width 73 height 37
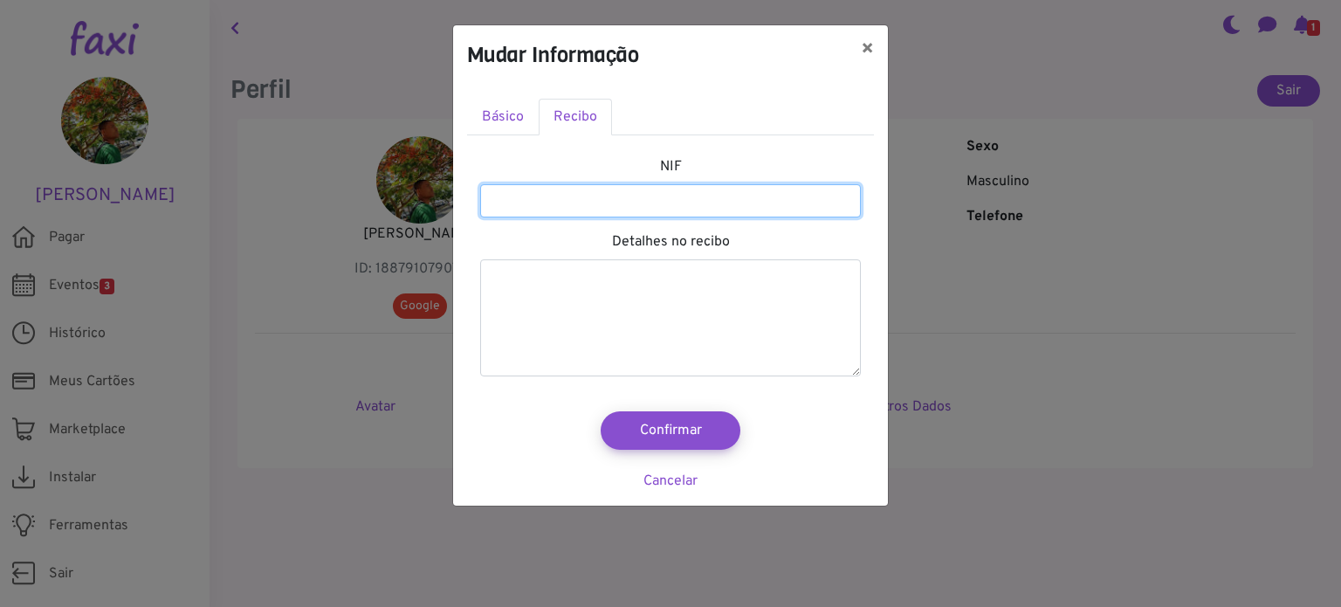
click at [640, 213] on input "number" at bounding box center [670, 200] width 381 height 33
click at [672, 198] on input "number" at bounding box center [670, 200] width 381 height 33
click at [529, 198] on input "*********" at bounding box center [670, 200] width 381 height 33
drag, startPoint x: 566, startPoint y: 193, endPoint x: 516, endPoint y: 197, distance: 50.0
click at [516, 197] on input "*********" at bounding box center [670, 200] width 381 height 33
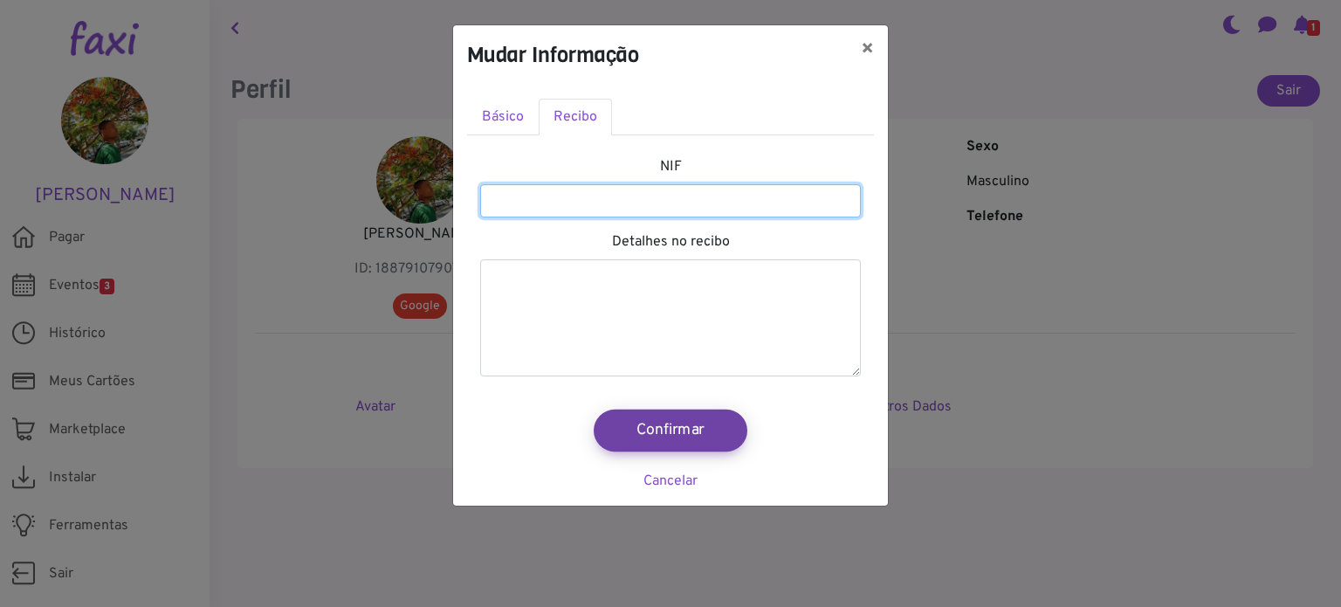
type input "*********"
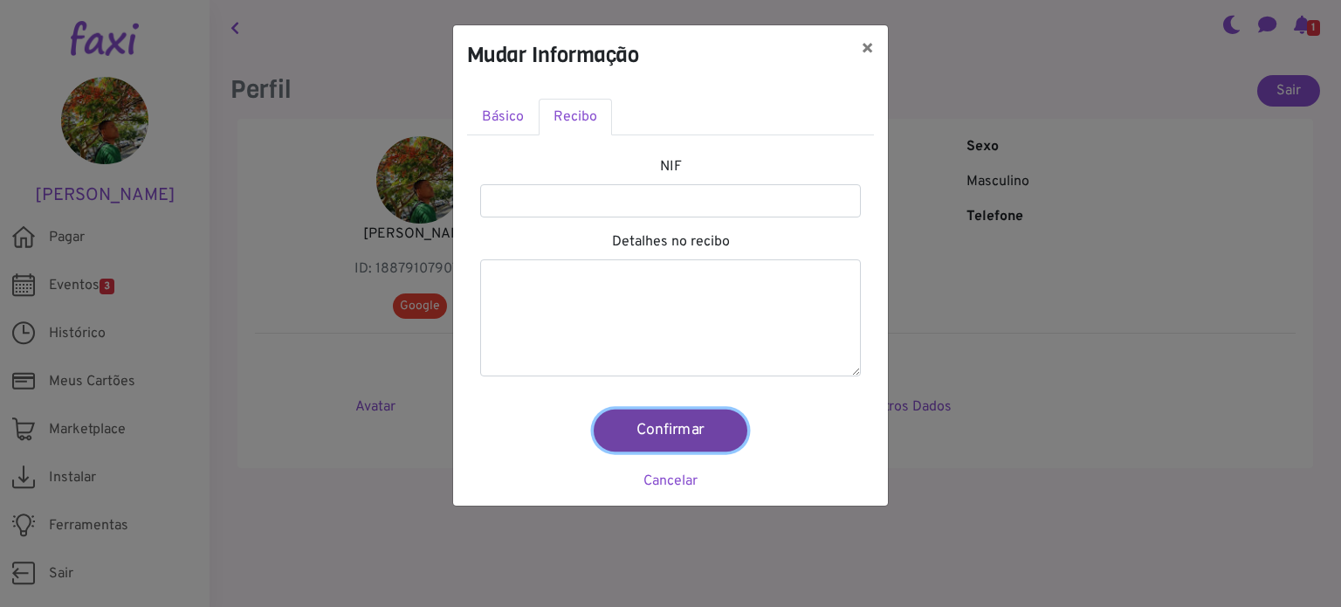
click at [667, 425] on button "Confirmar" at bounding box center [671, 431] width 154 height 42
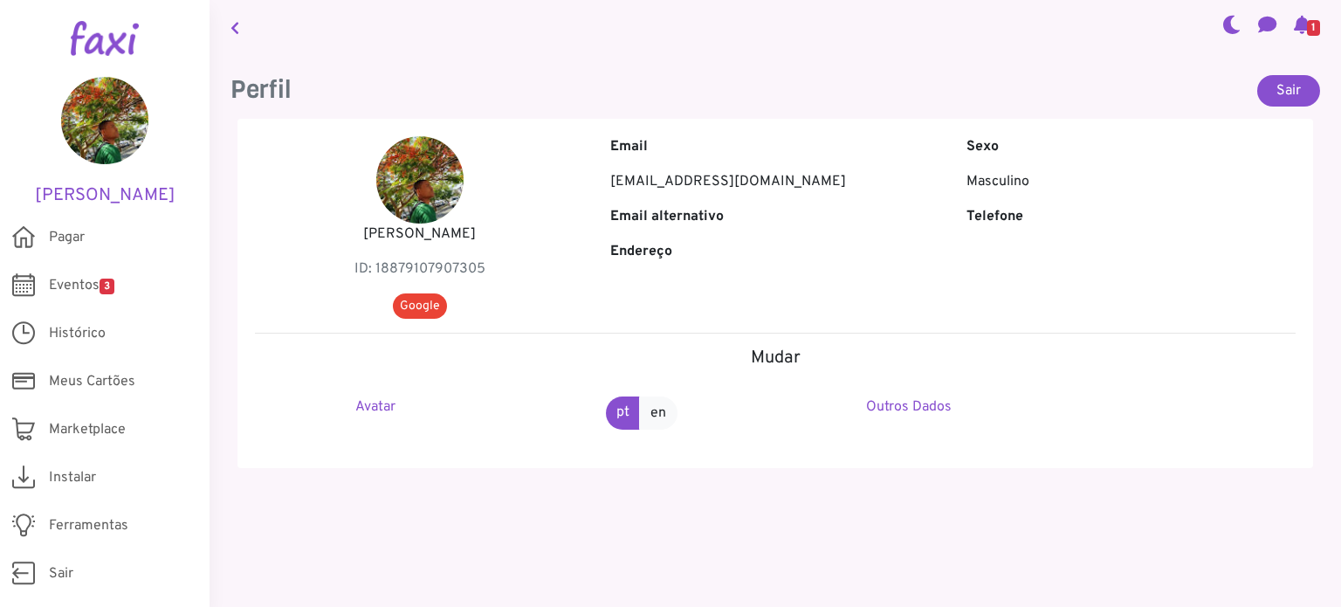
click at [704, 65] on div "Perfil Sair [PERSON_NAME] ID: 18879107907305 Google Email [EMAIL_ADDRESS][DOMAI…" at bounding box center [776, 285] width 1132 height 463
